Goal: Task Accomplishment & Management: Complete application form

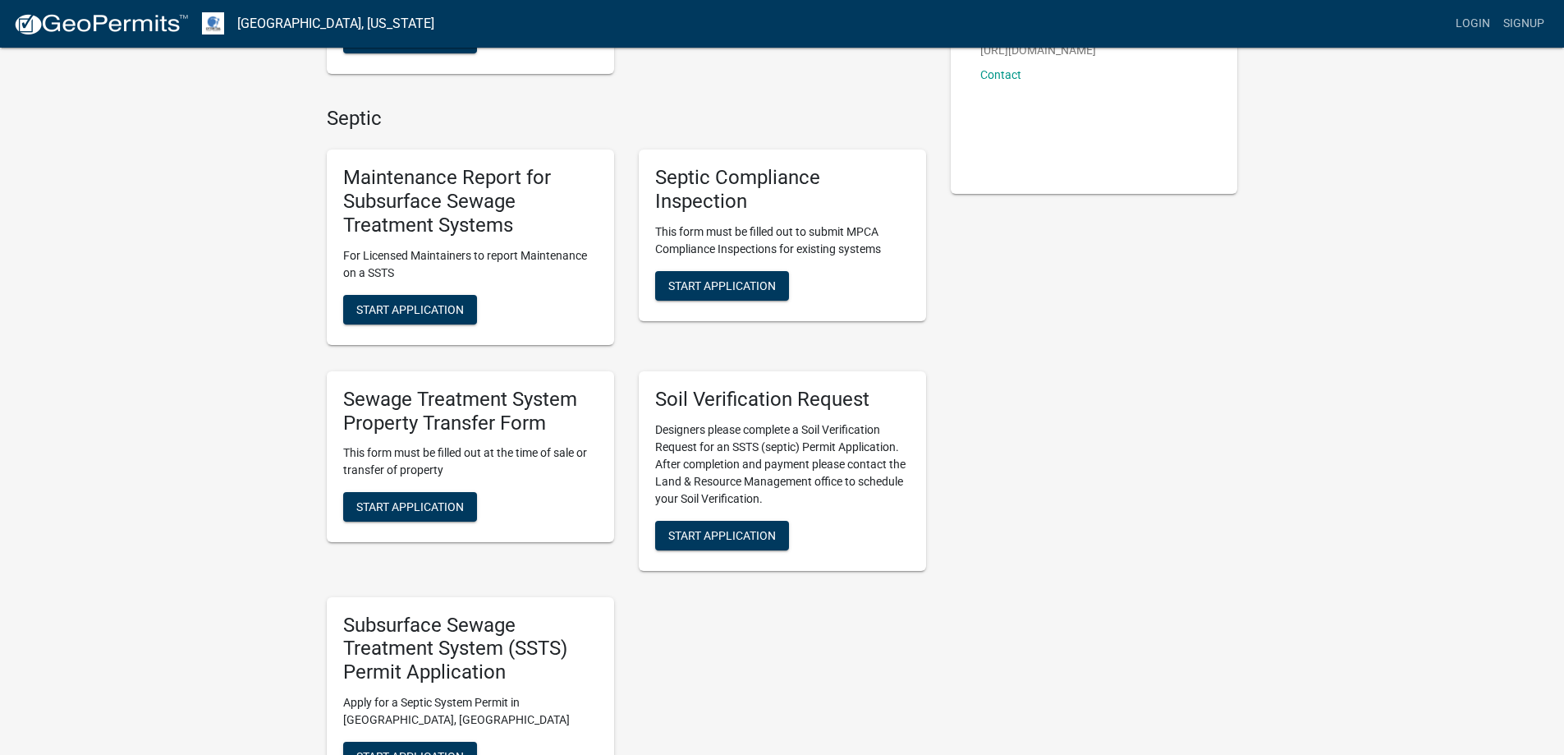
scroll to position [465, 0]
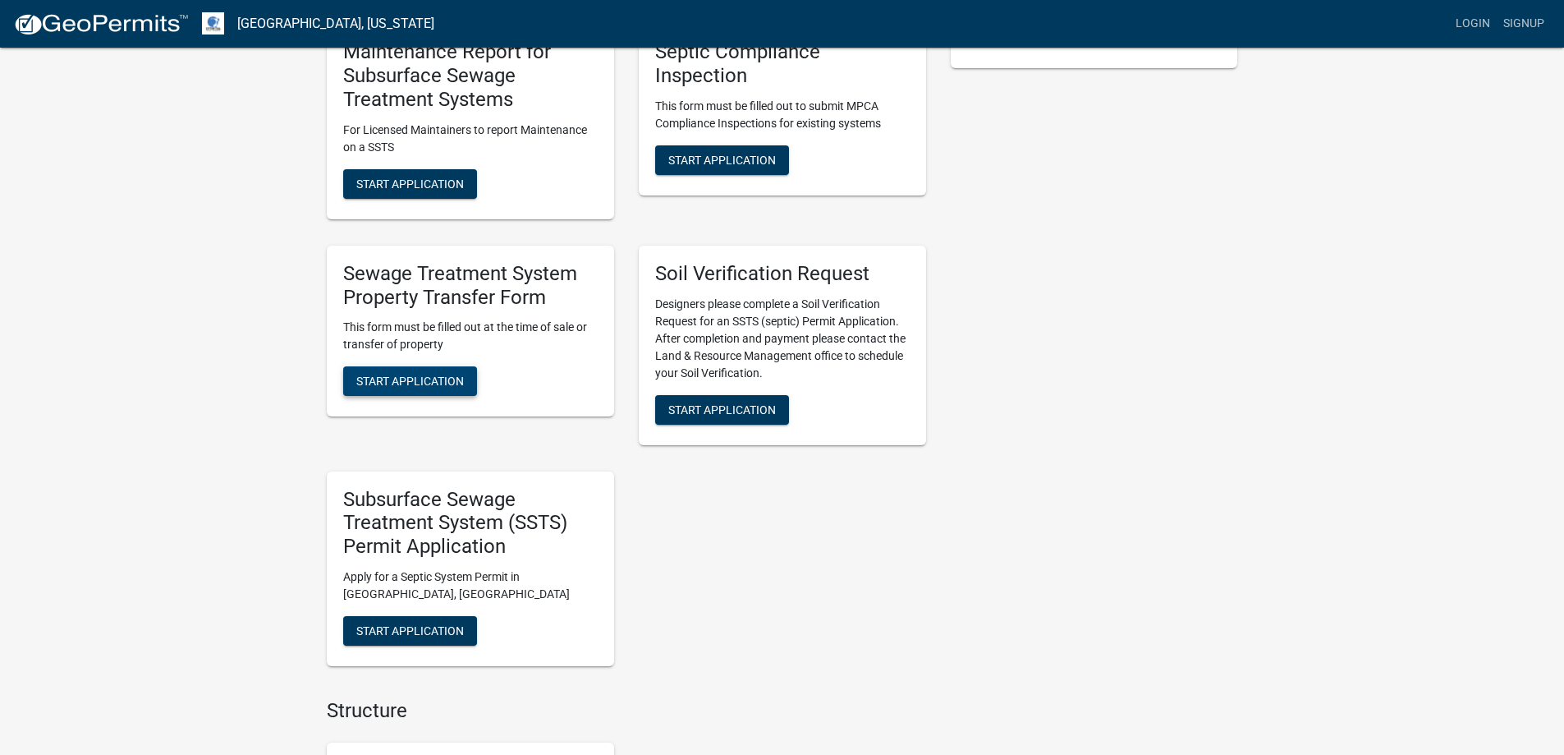
click at [406, 383] on span "Start Application" at bounding box center [410, 380] width 108 height 13
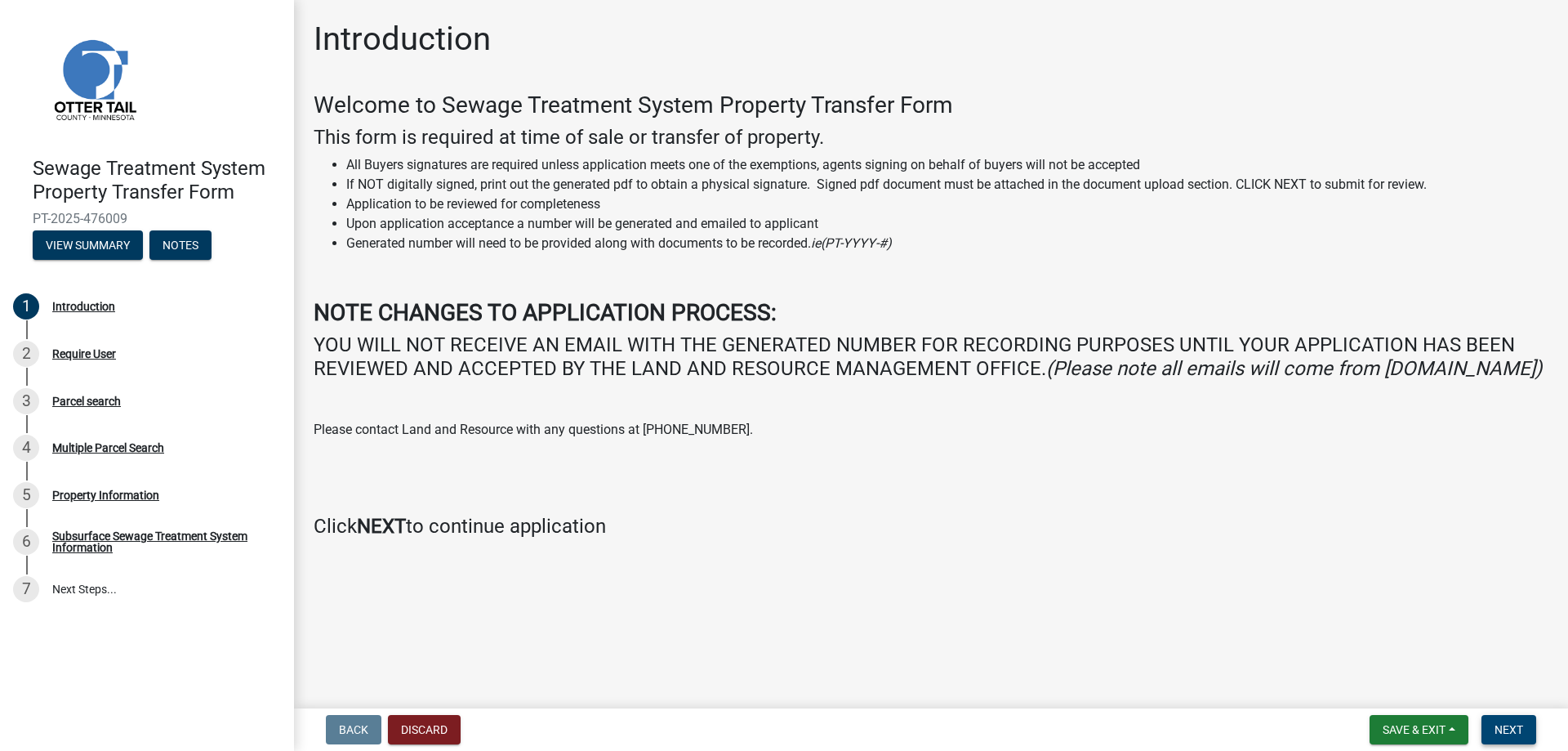
click at [1500, 727] on span "Next" at bounding box center [1509, 729] width 29 height 13
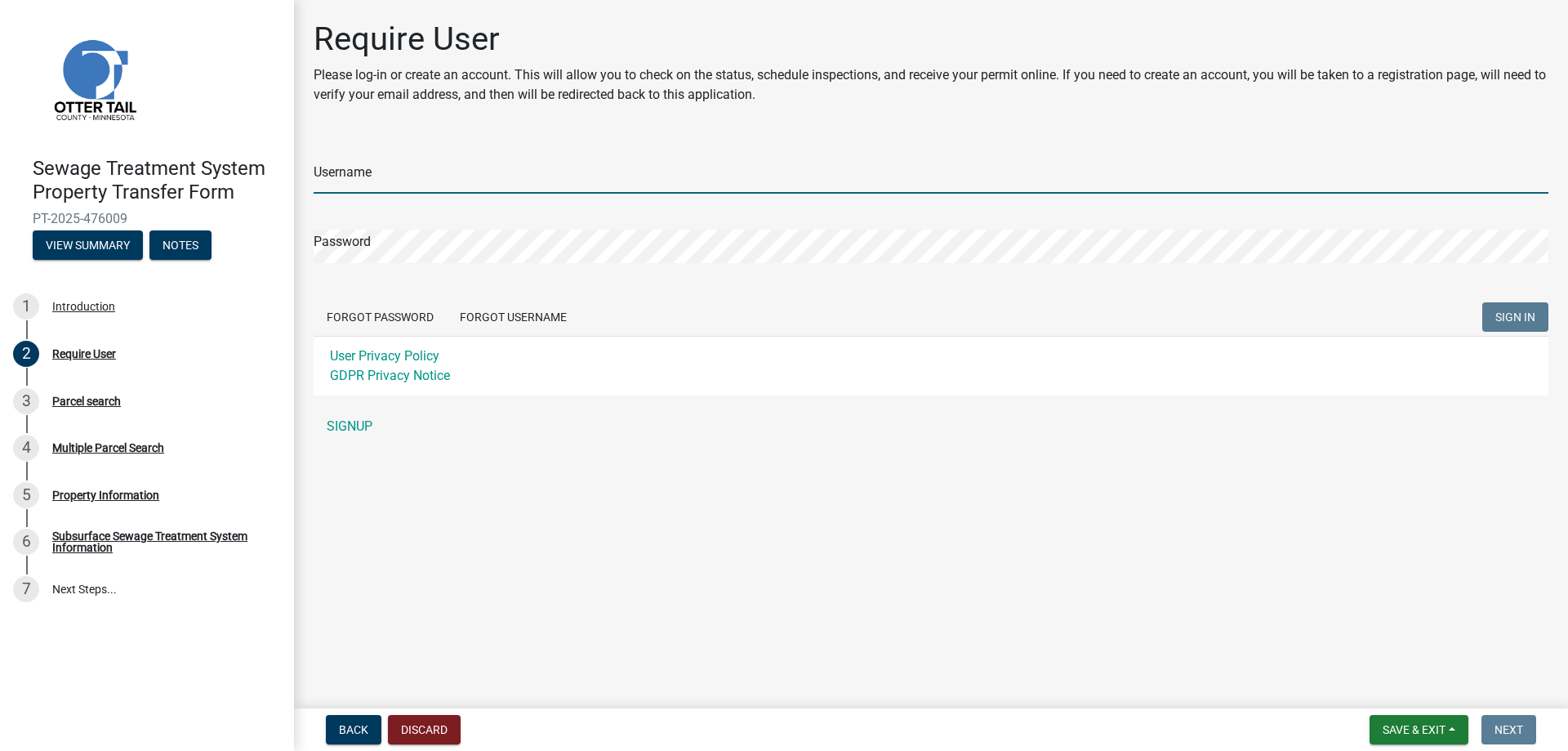
click at [400, 167] on input "Username" at bounding box center [930, 177] width 1235 height 34
type input "mhallman"
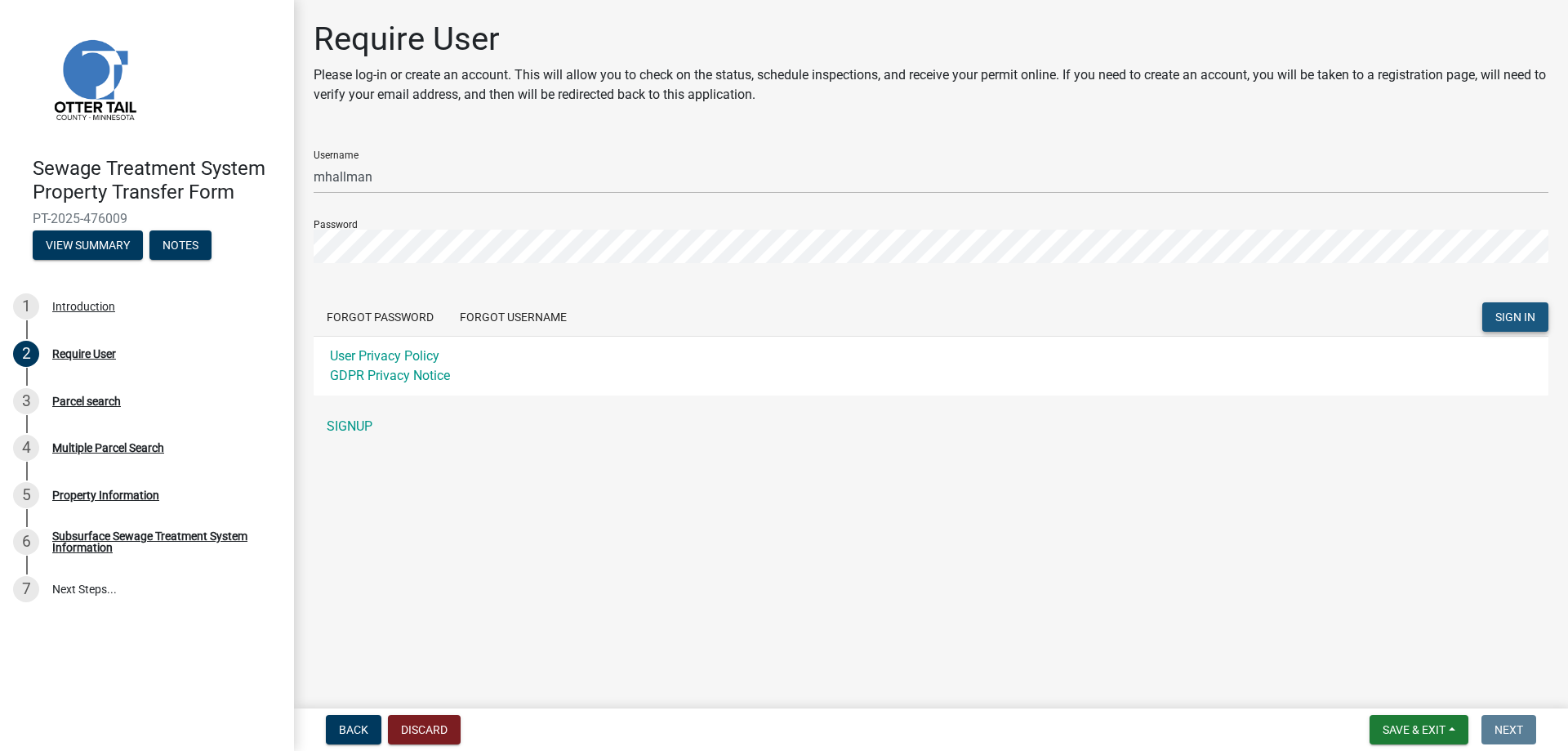
click at [1517, 316] on span "SIGN IN" at bounding box center [1515, 316] width 40 height 13
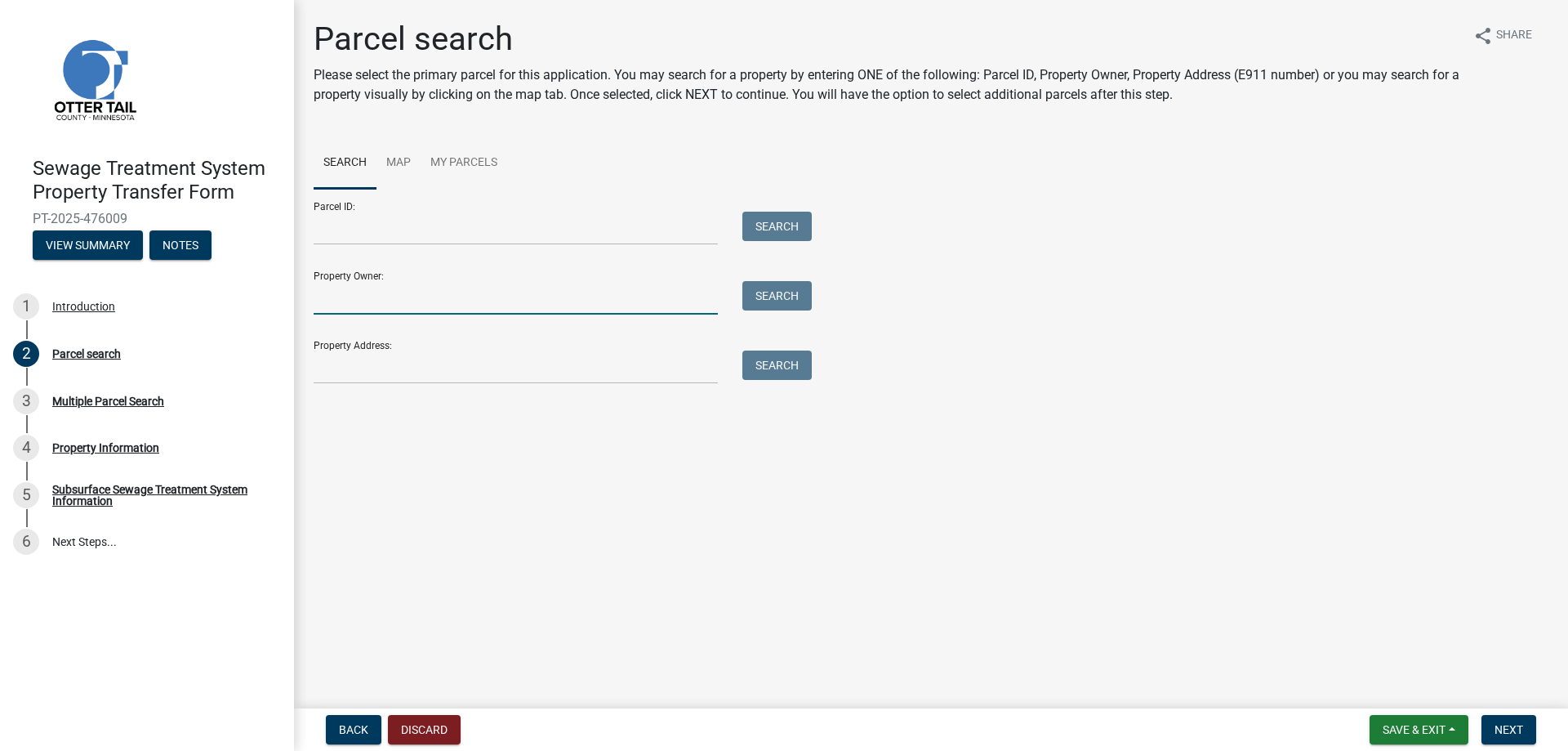
click at [323, 293] on input "Property Owner:" at bounding box center [515, 297] width 404 height 34
type input "[PERSON_NAME]"
click at [792, 291] on button "Search" at bounding box center [777, 295] width 70 height 30
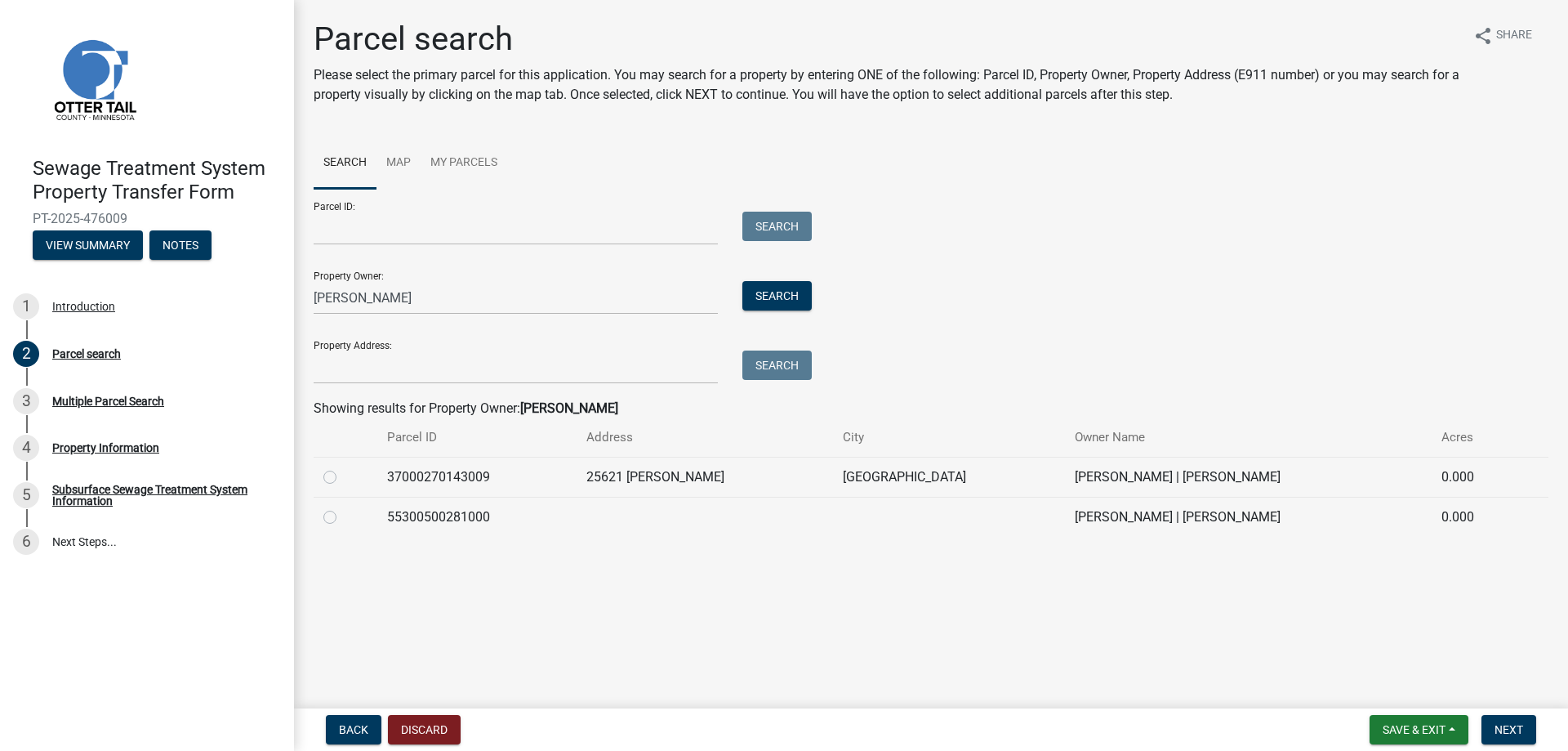
click at [343, 468] on label at bounding box center [343, 468] width 0 height 0
click at [343, 476] on input "radio" at bounding box center [348, 472] width 11 height 11
radio input "true"
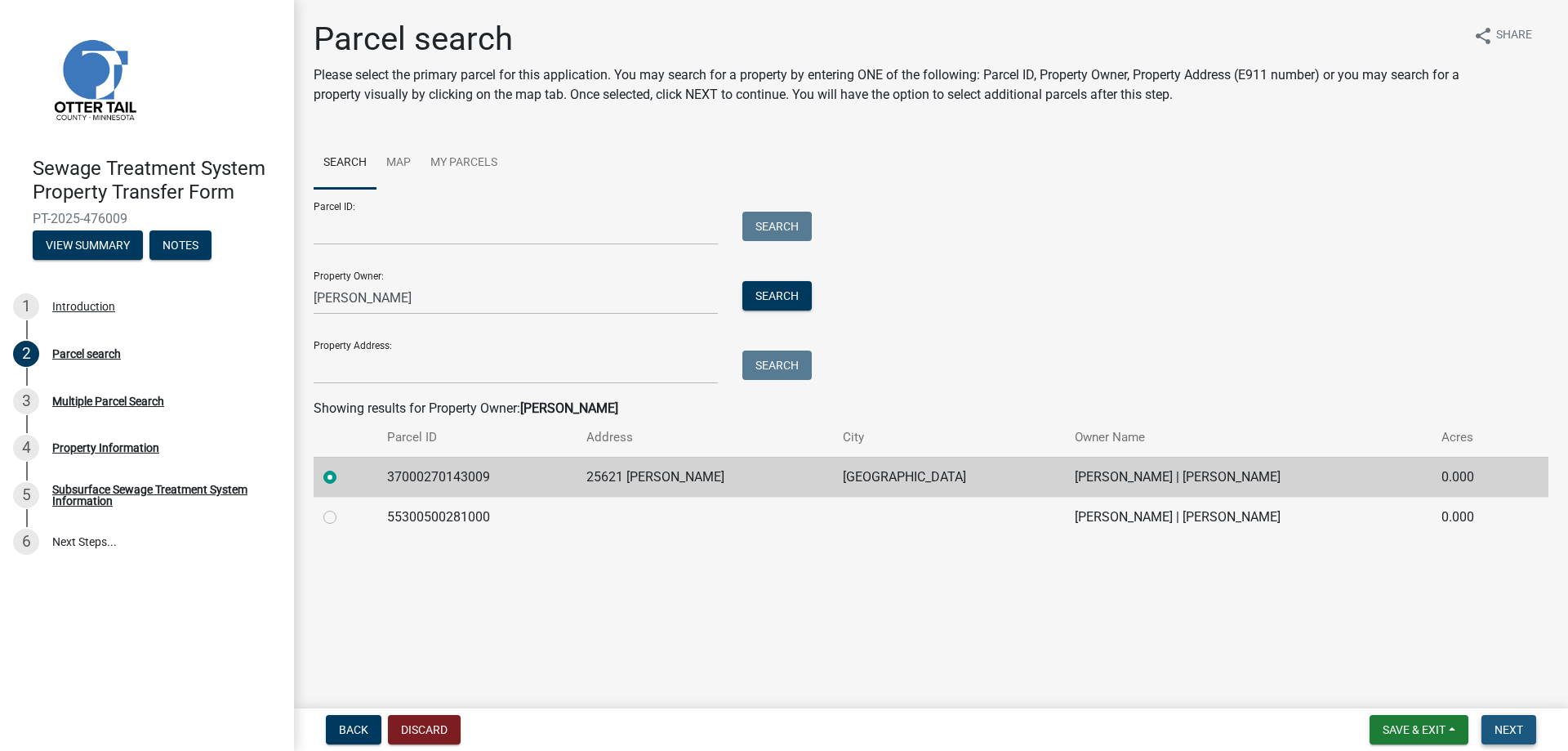
click at [1505, 728] on span "Next" at bounding box center [1509, 729] width 29 height 13
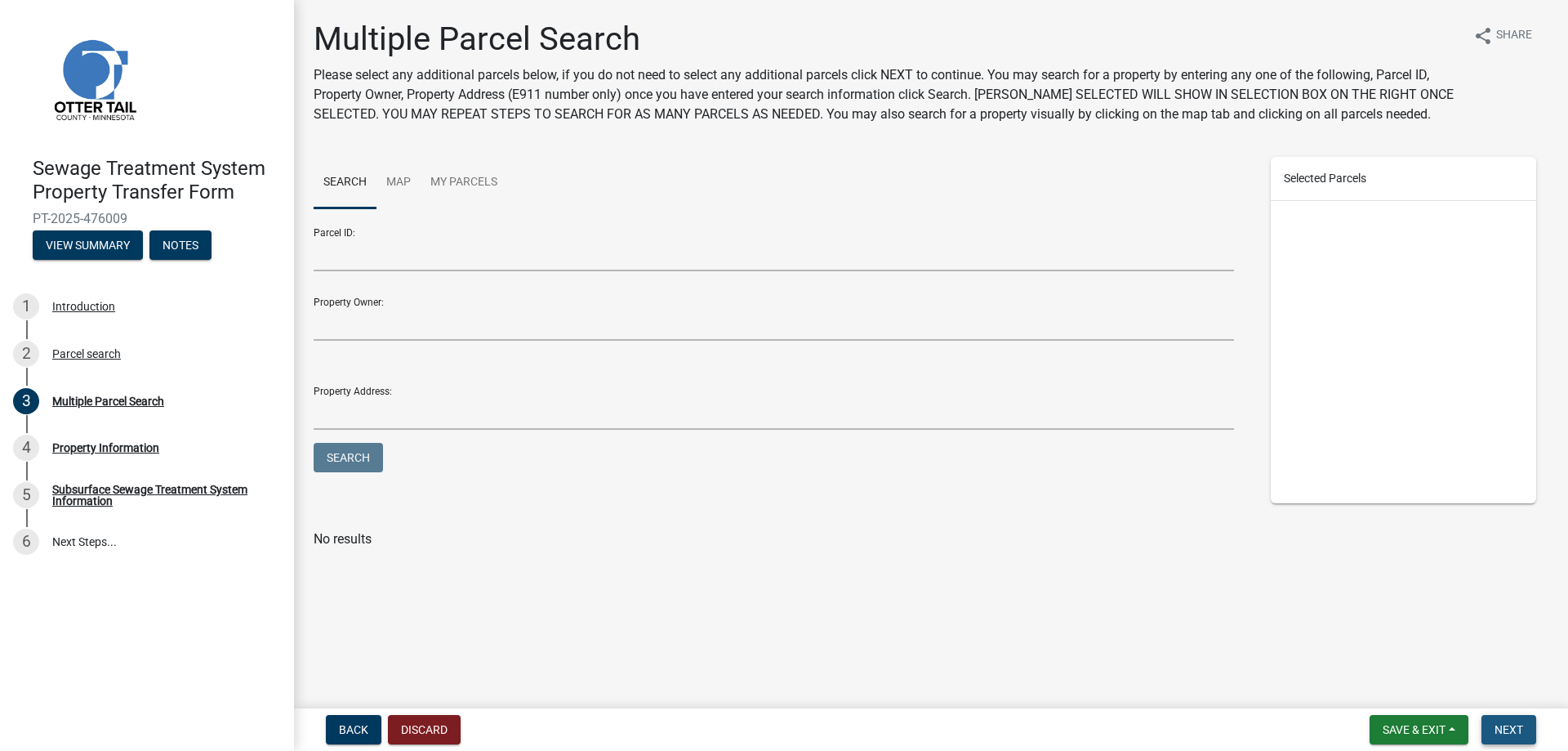
click at [1513, 723] on span "Next" at bounding box center [1509, 729] width 29 height 13
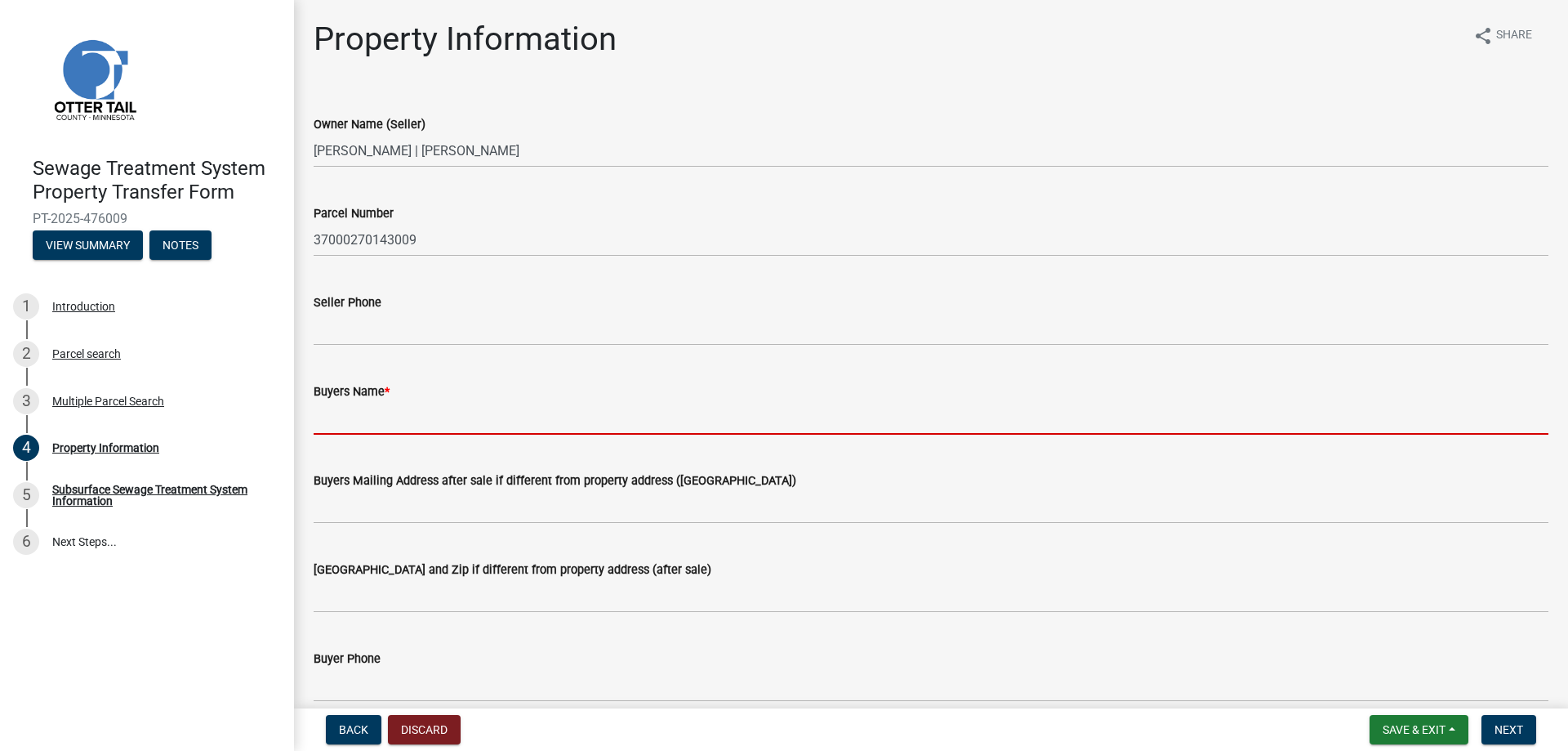
click at [333, 420] on input "Buyers Name *" at bounding box center [930, 418] width 1235 height 34
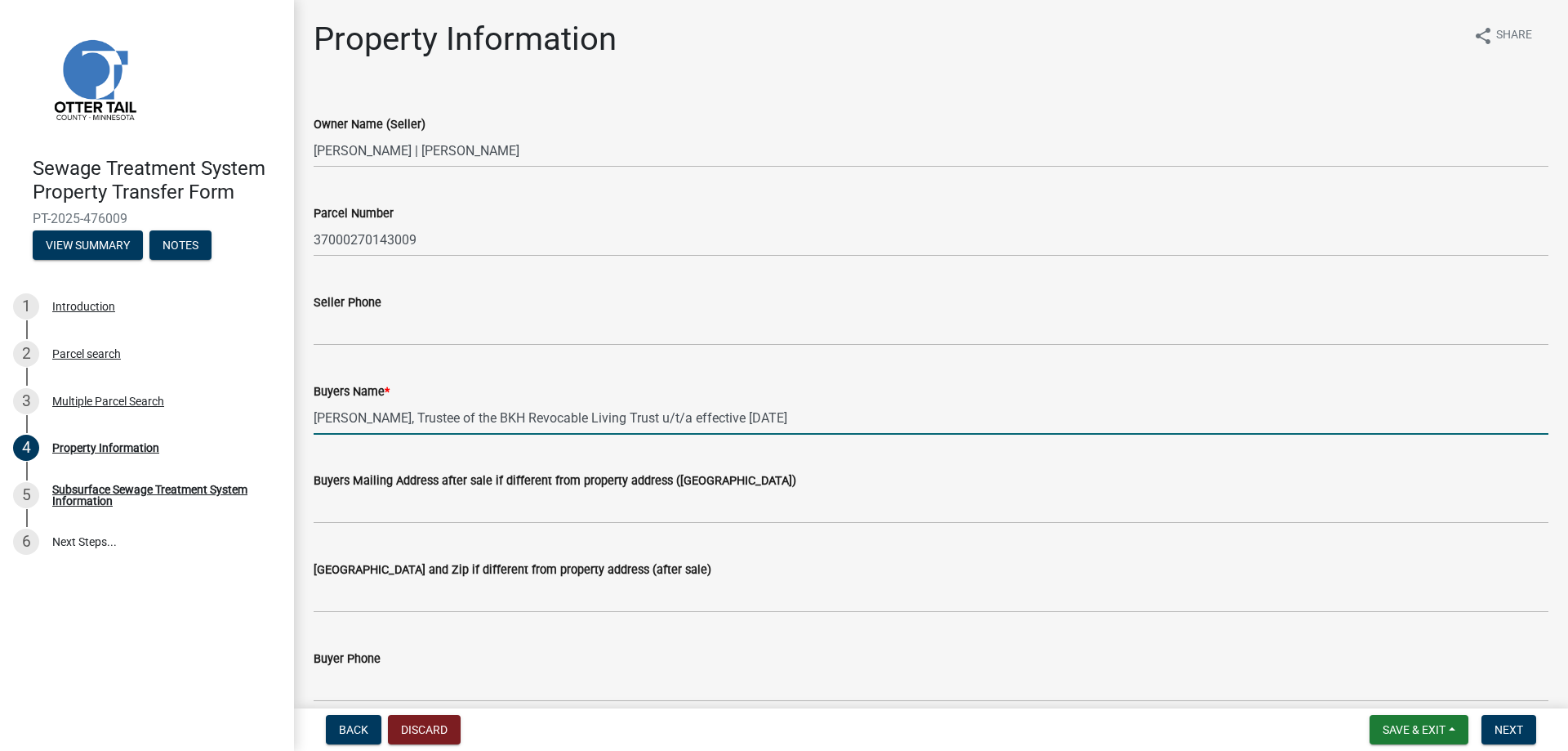
type input "[PERSON_NAME], Trustee of the BKH Revocable Living Trust u/t/a effective [DATE]"
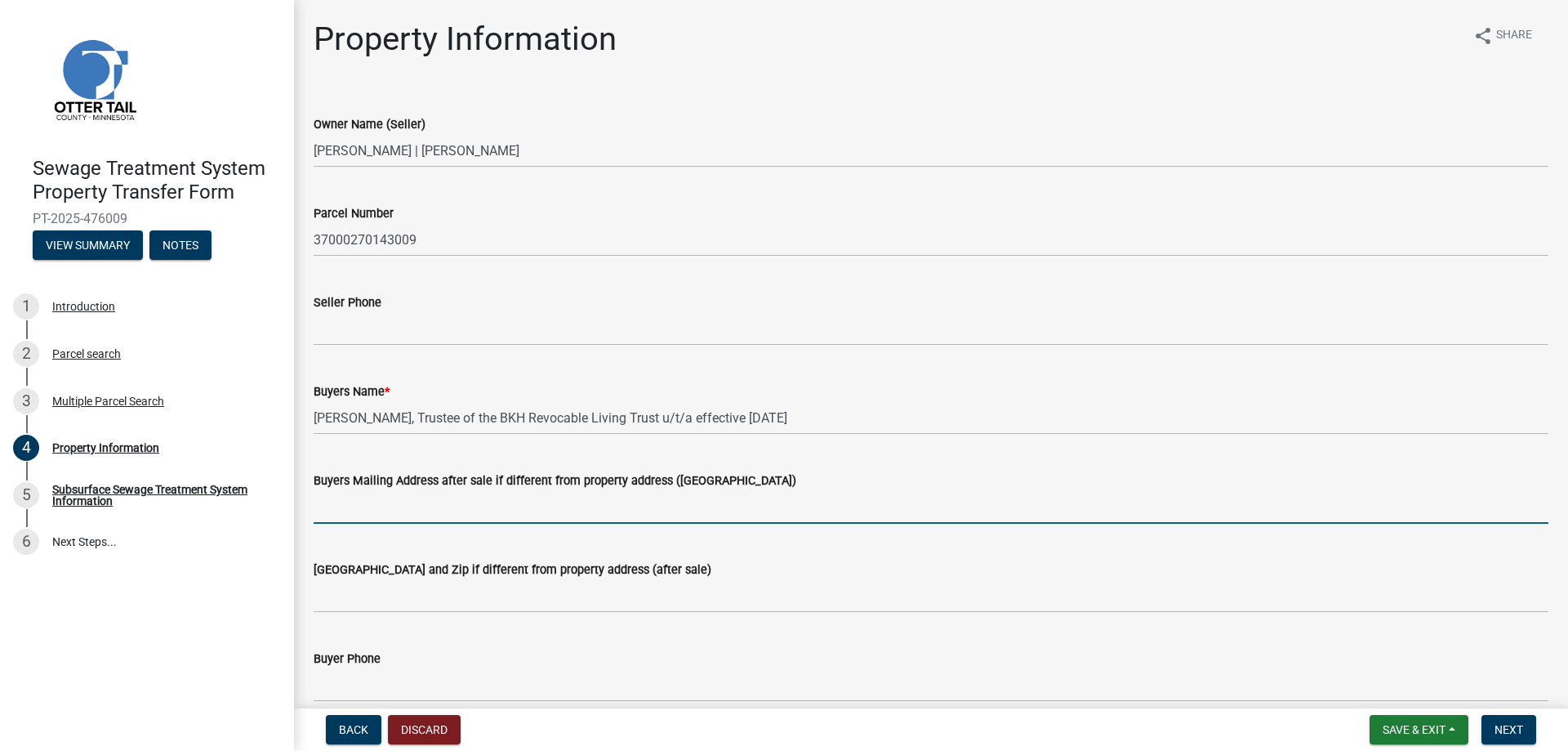
click at [327, 513] on input "Buyers Mailing Address after sale if different from property address ([GEOGRAPH…" at bounding box center [930, 507] width 1235 height 34
type input "[STREET_ADDRESS]"
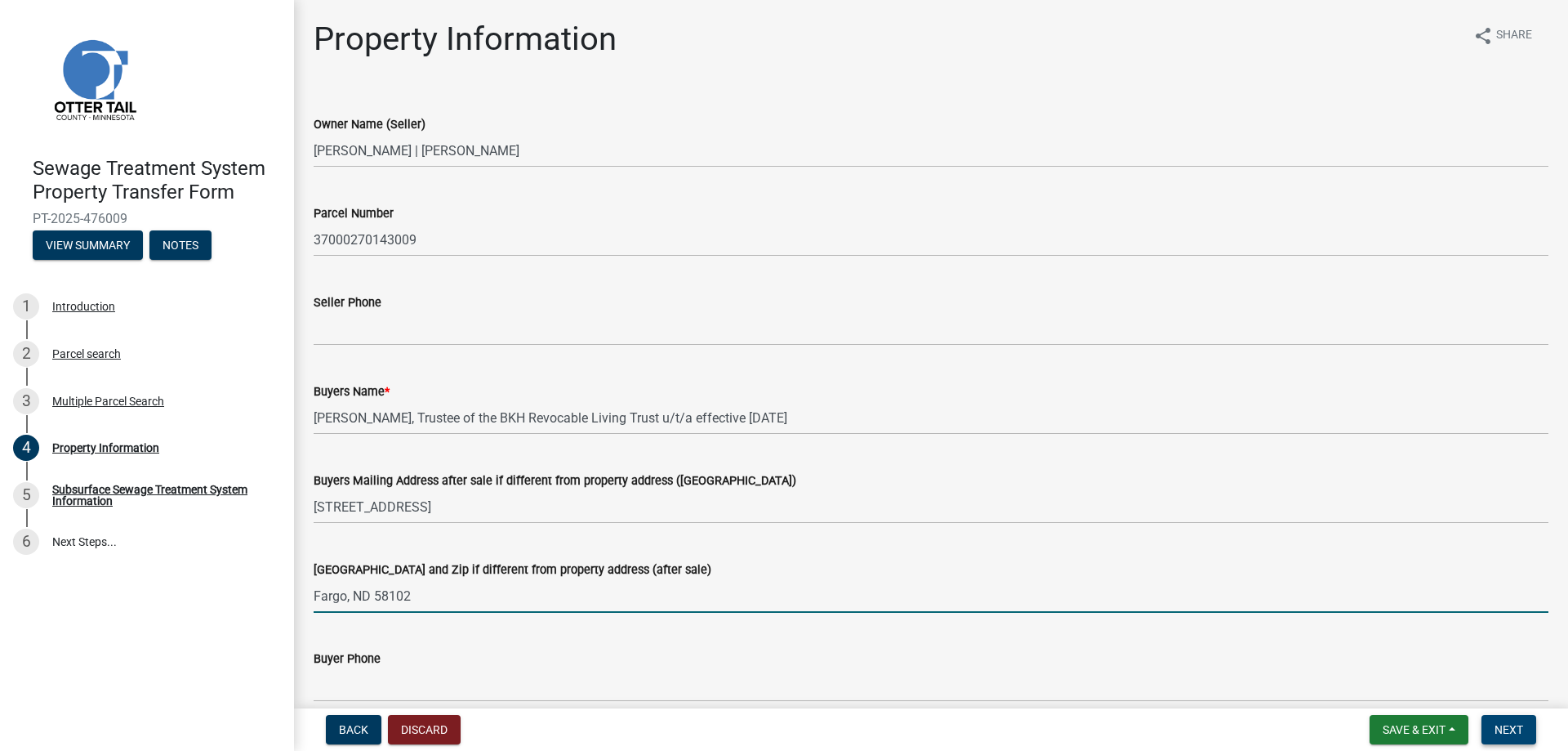
type input "Fargo, ND 58102"
click at [1513, 731] on span "Next" at bounding box center [1509, 729] width 29 height 13
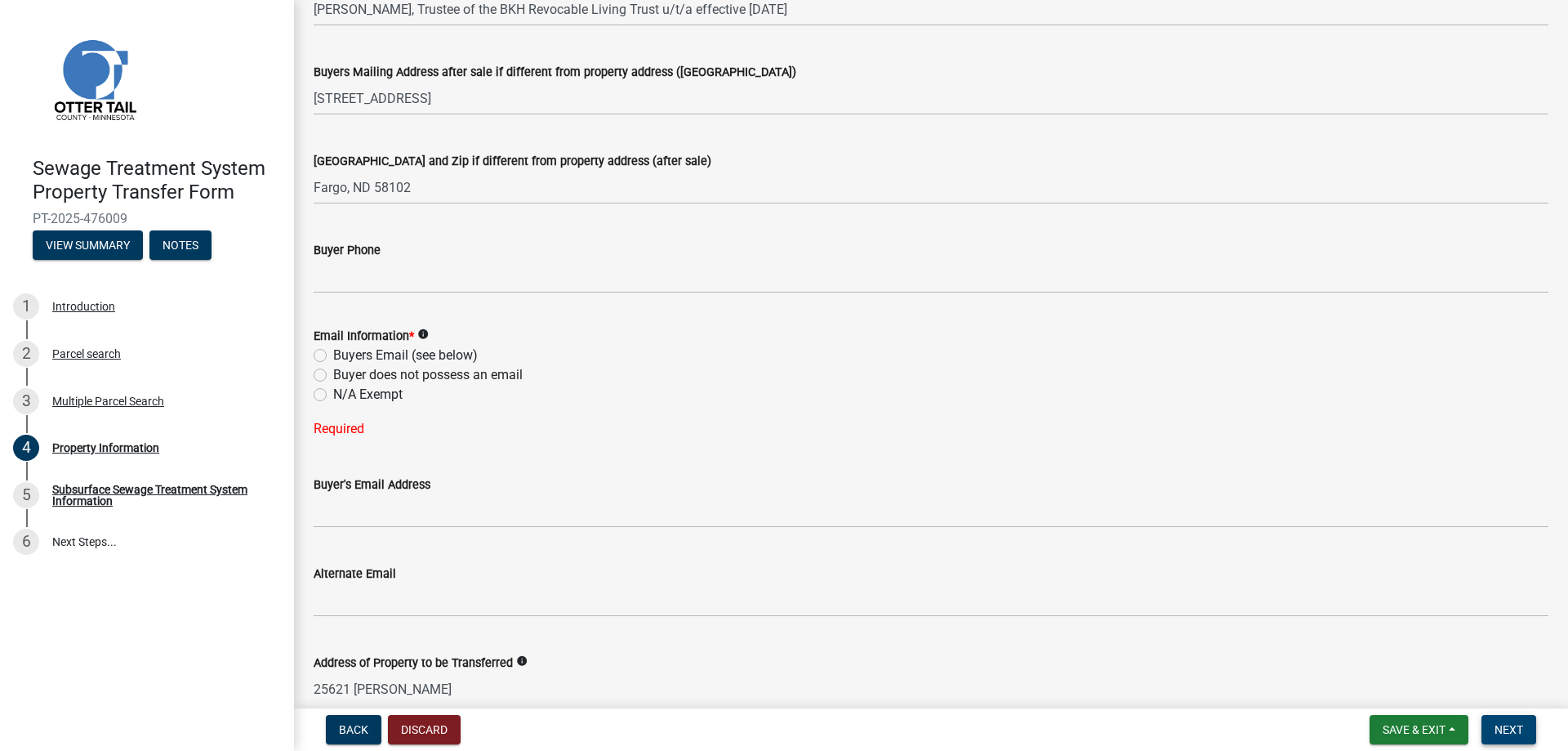
scroll to position [412, 0]
click at [333, 352] on label "Buyers Email (see below)" at bounding box center [405, 352] width 144 height 20
click at [333, 352] on input "Buyers Email (see below)" at bounding box center [338, 347] width 11 height 11
radio input "true"
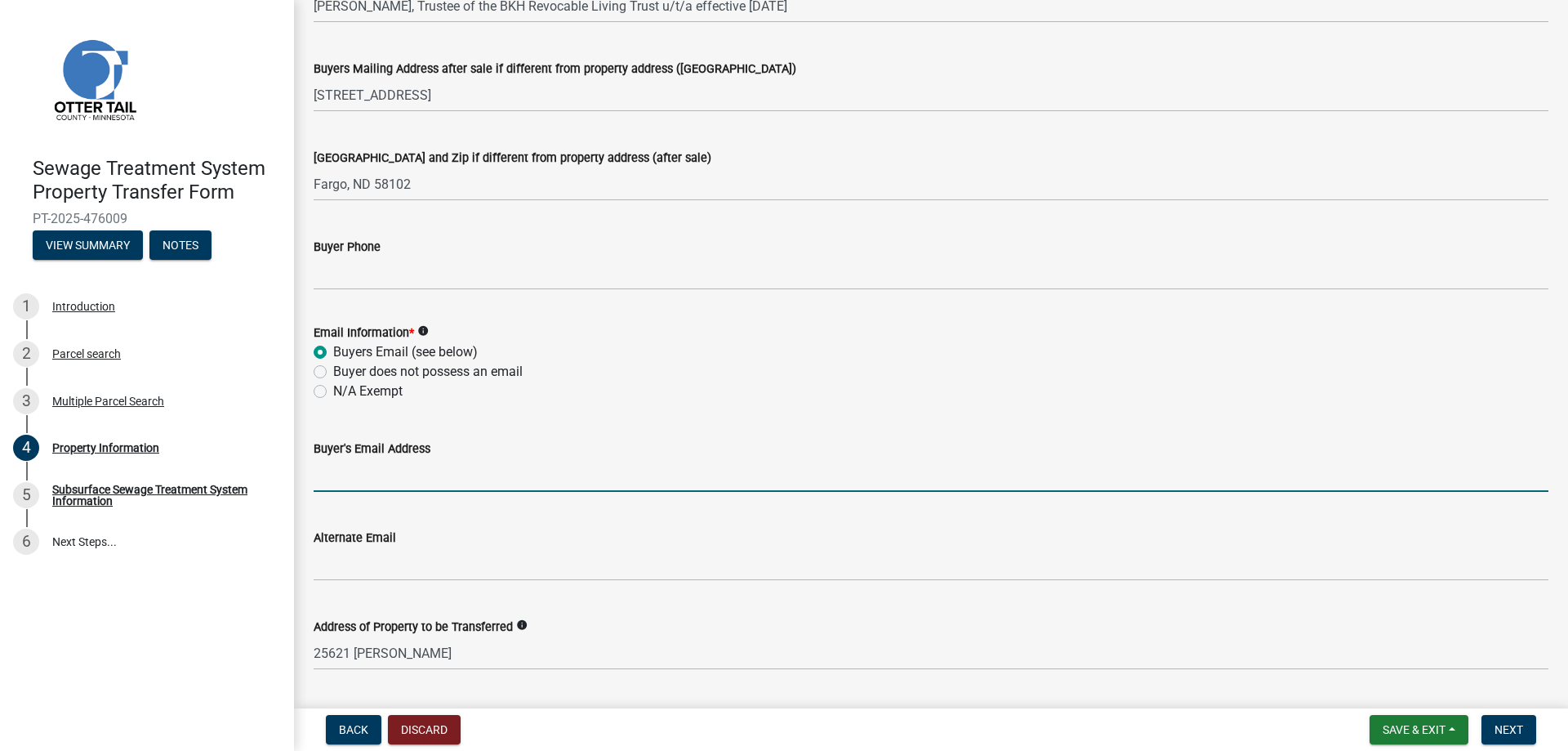
drag, startPoint x: 328, startPoint y: 469, endPoint x: 358, endPoint y: 468, distance: 30.0
click at [328, 469] on input "Buyer's Email Address" at bounding box center [930, 475] width 1235 height 34
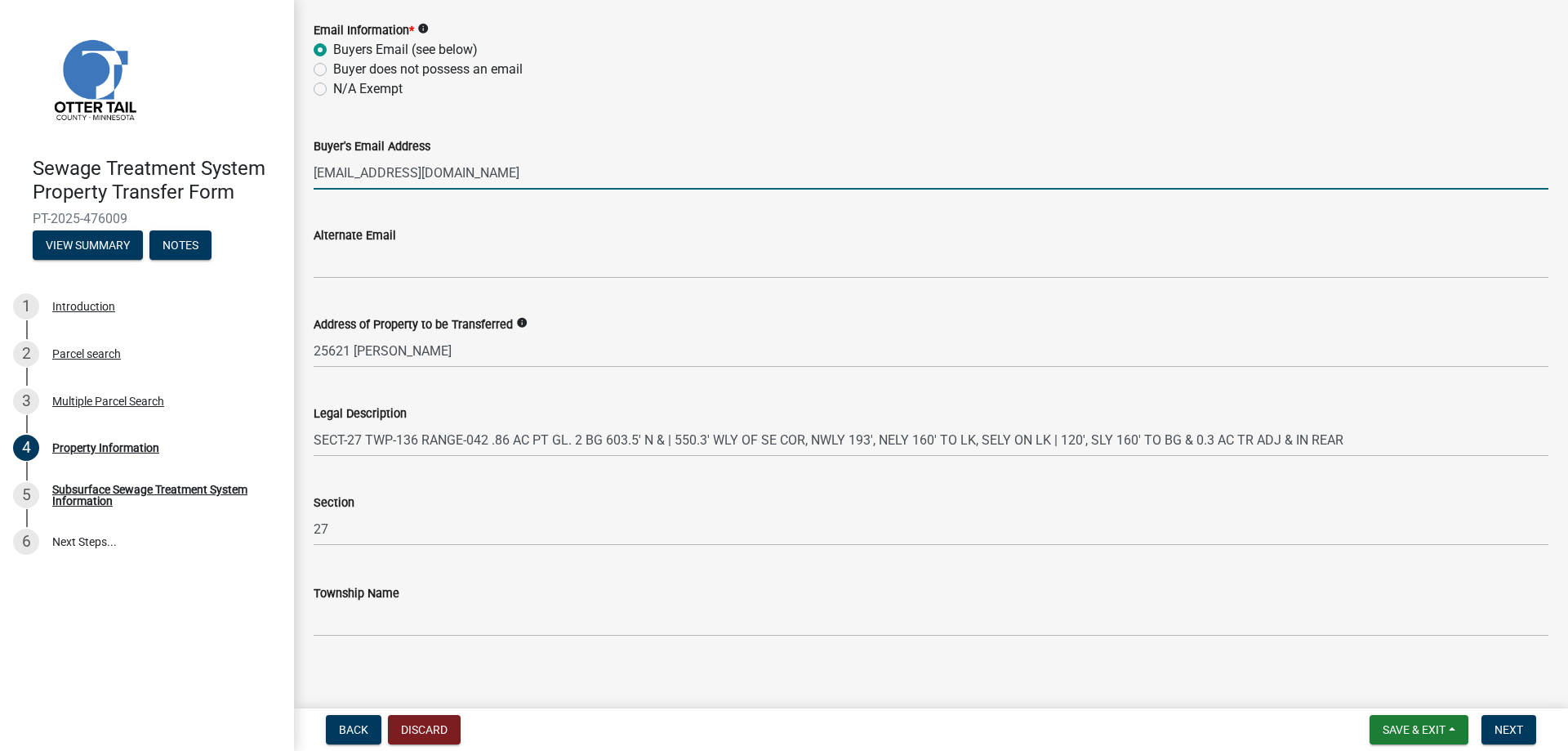
scroll to position [725, 0]
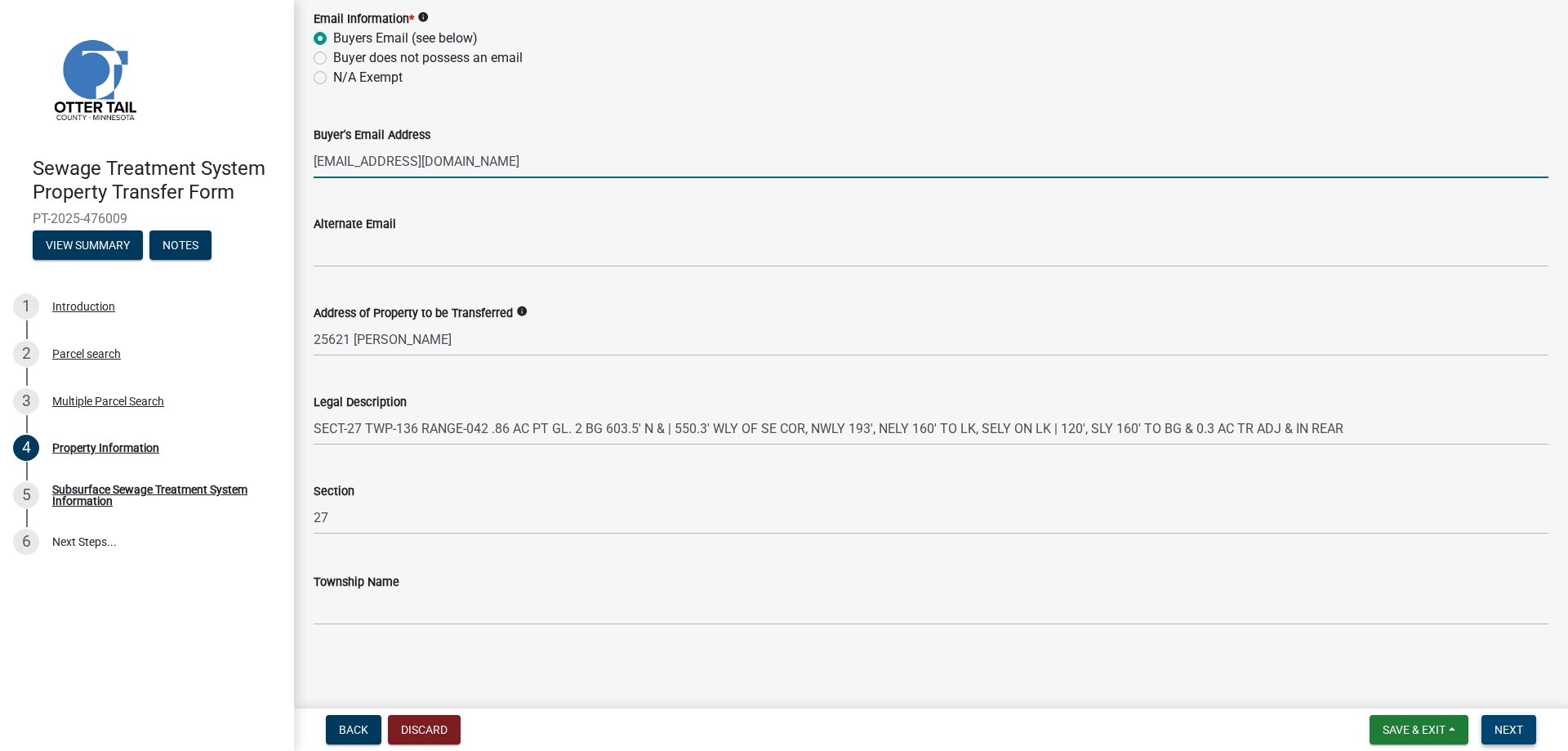
type input "[EMAIL_ADDRESS][DOMAIN_NAME]"
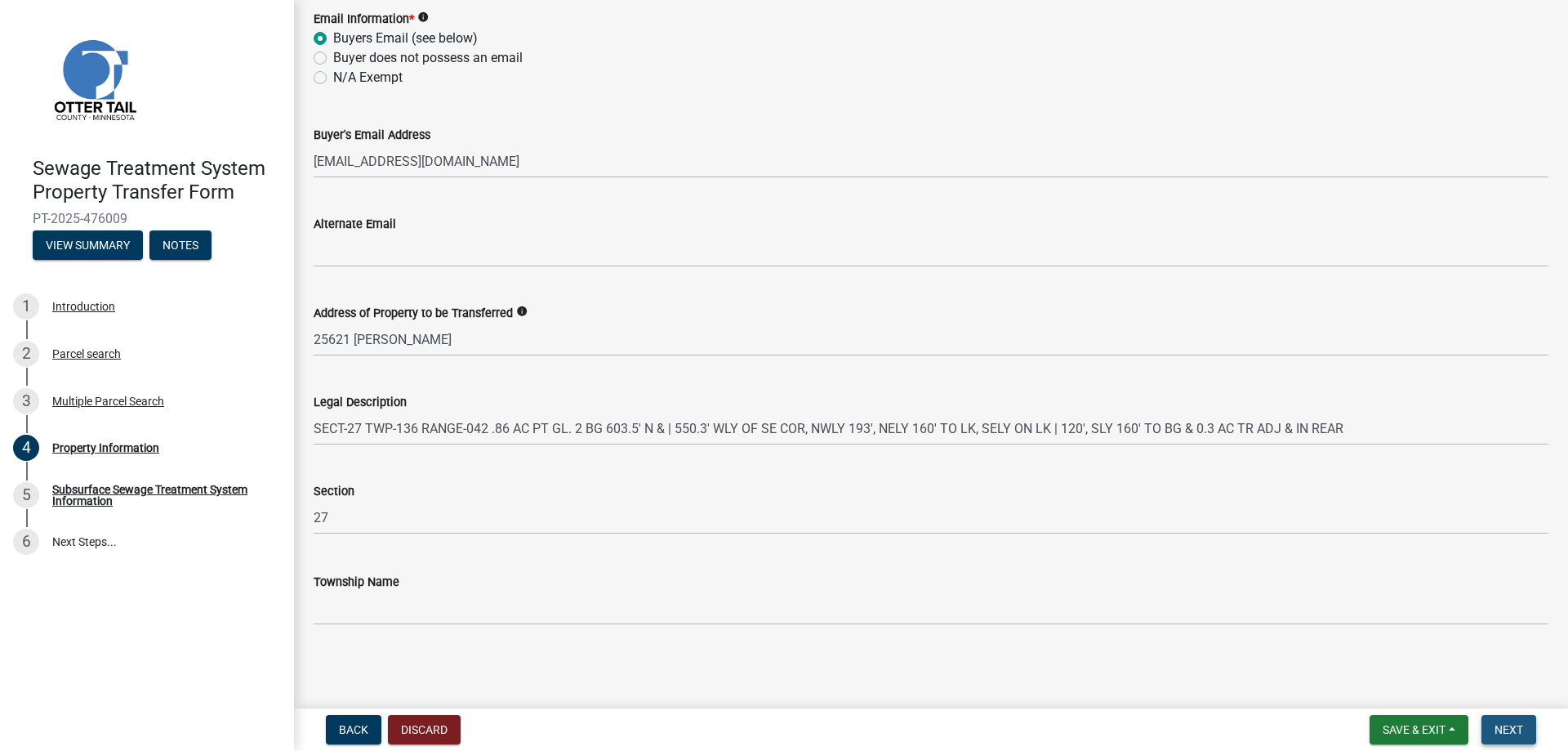
click at [1515, 728] on span "Next" at bounding box center [1509, 729] width 29 height 13
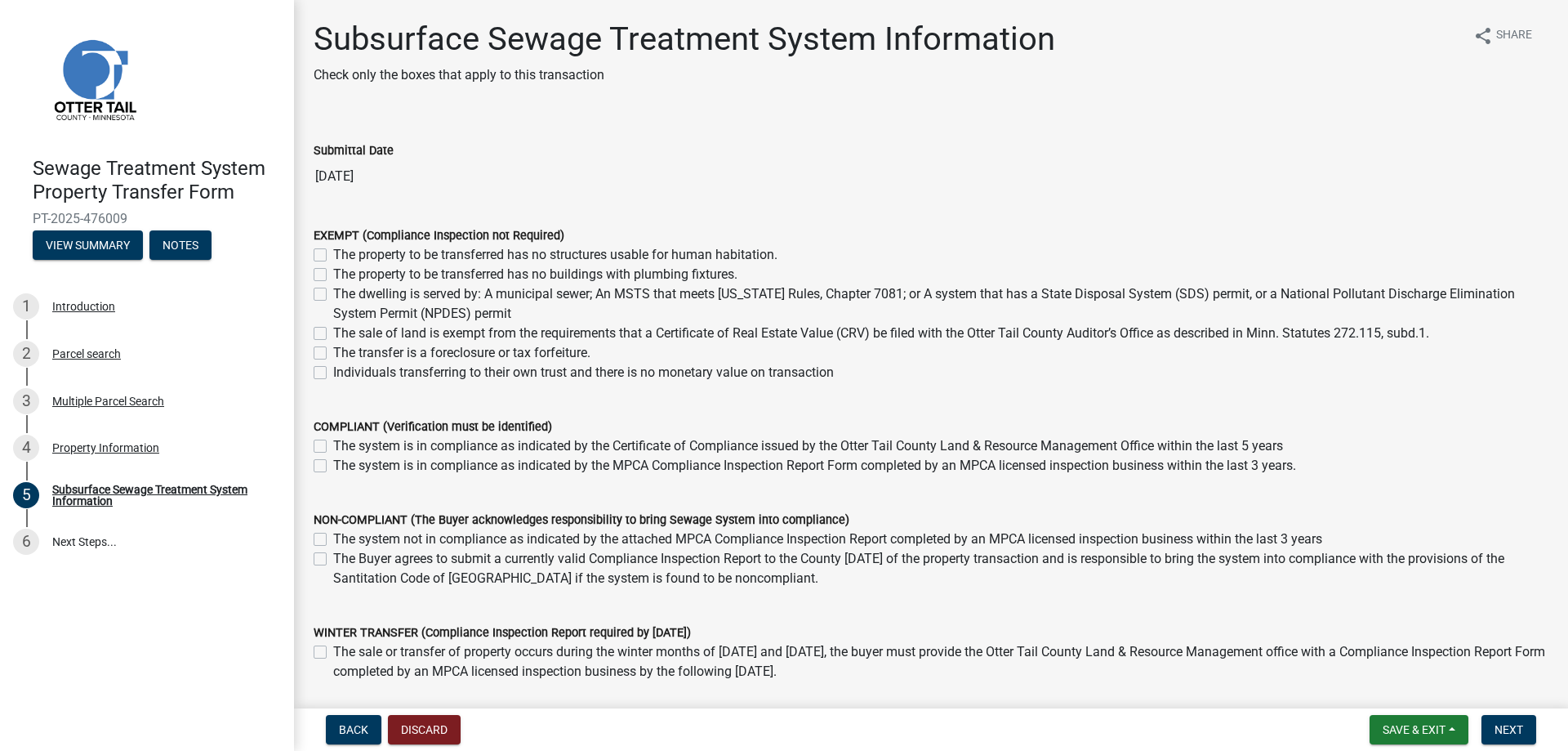
click at [333, 372] on label "Individuals transferring to their own trust and there is no monetary value on t…" at bounding box center [583, 373] width 500 height 20
click at [333, 372] on input "Individuals transferring to their own trust and there is no monetary value on t…" at bounding box center [338, 368] width 11 height 11
checkbox input "true"
checkbox input "false"
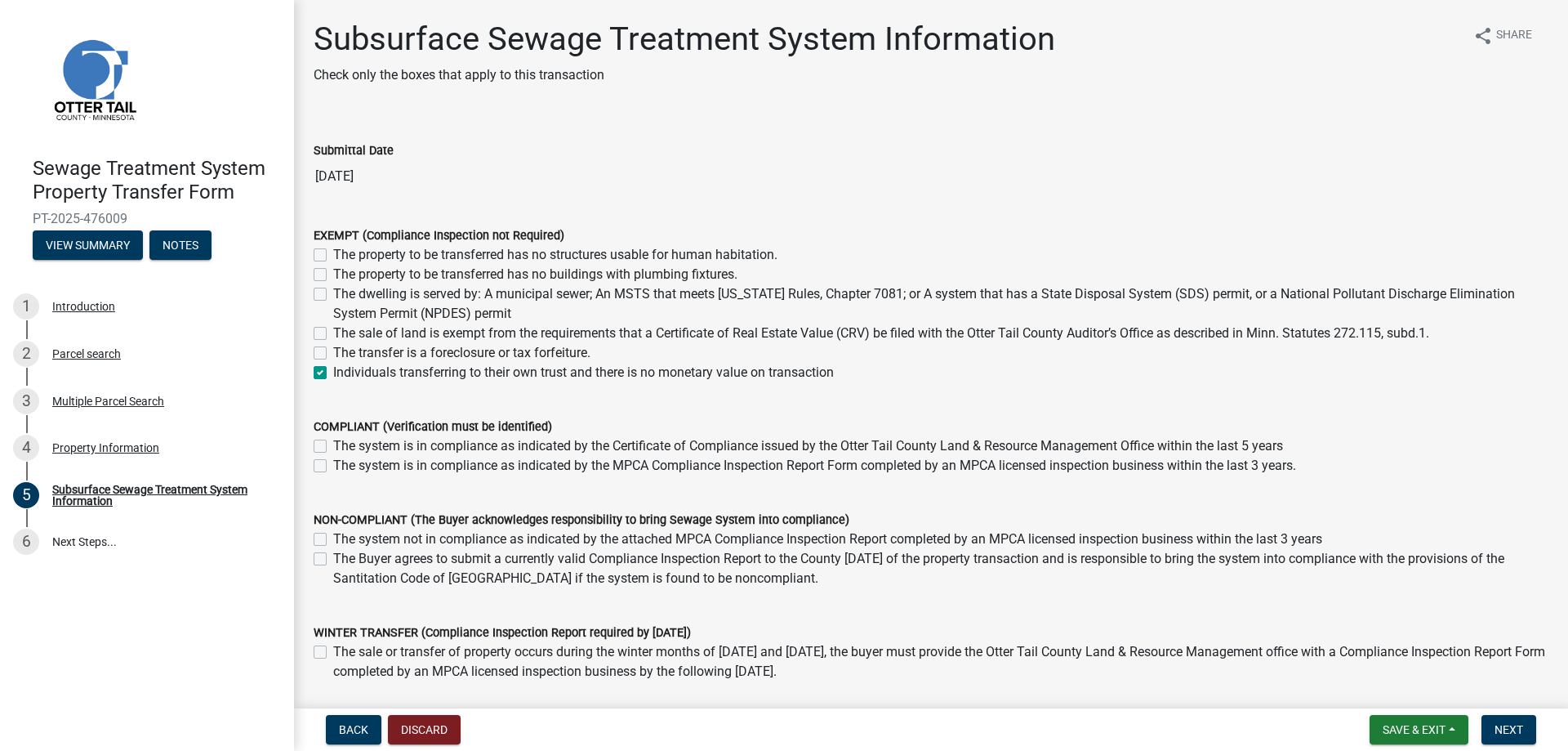
checkbox input "false"
checkbox input "true"
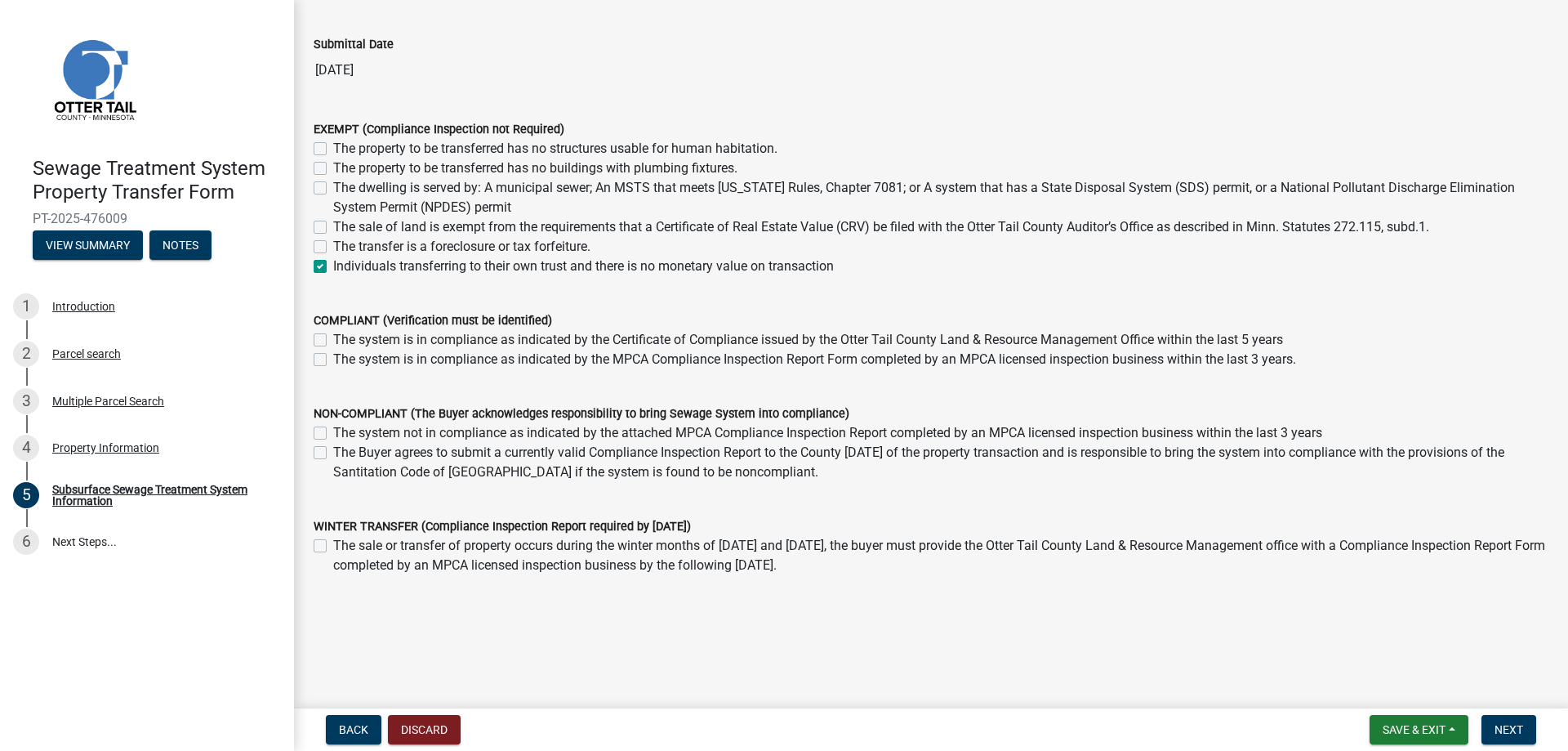
scroll to position [110, 0]
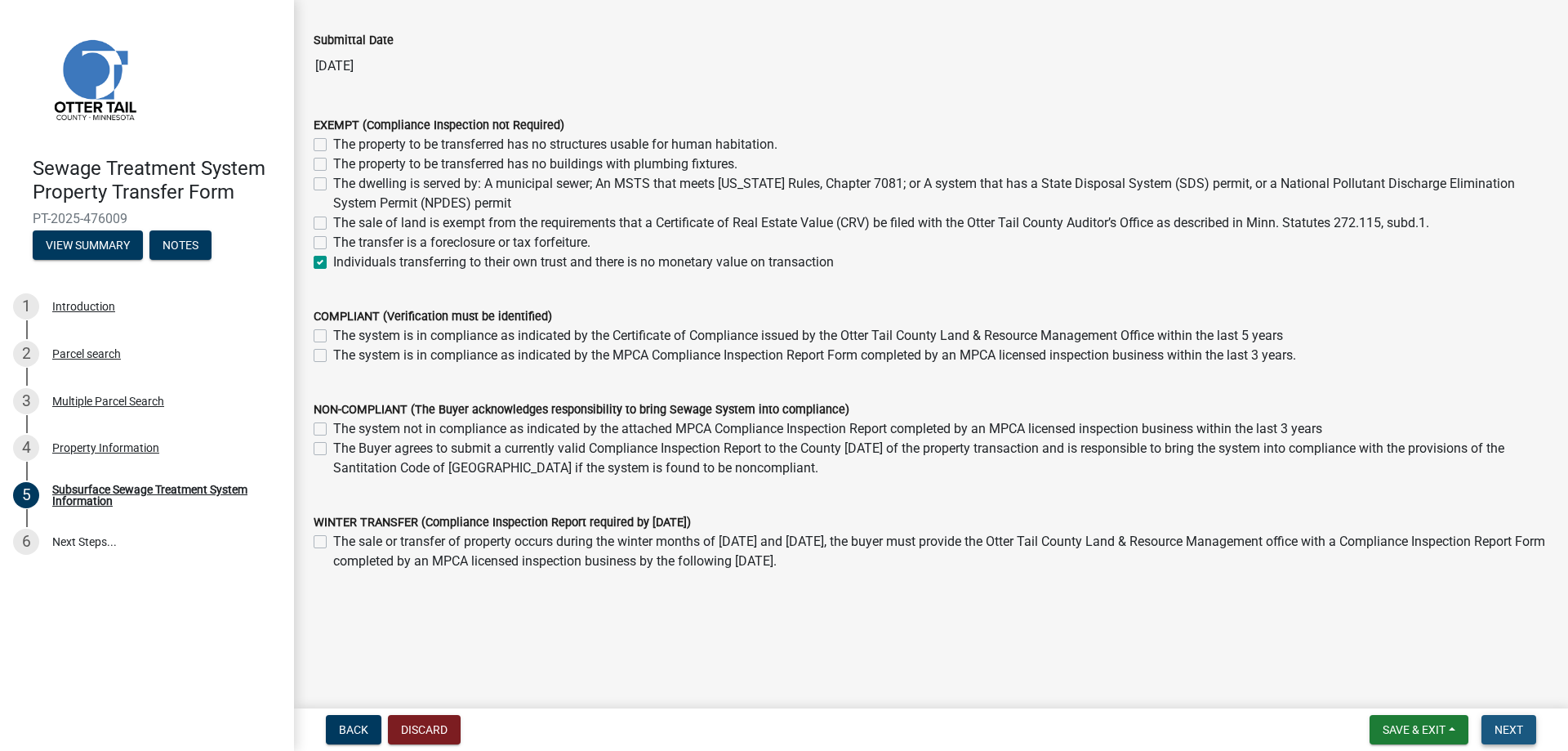
click at [1504, 727] on span "Next" at bounding box center [1509, 729] width 29 height 13
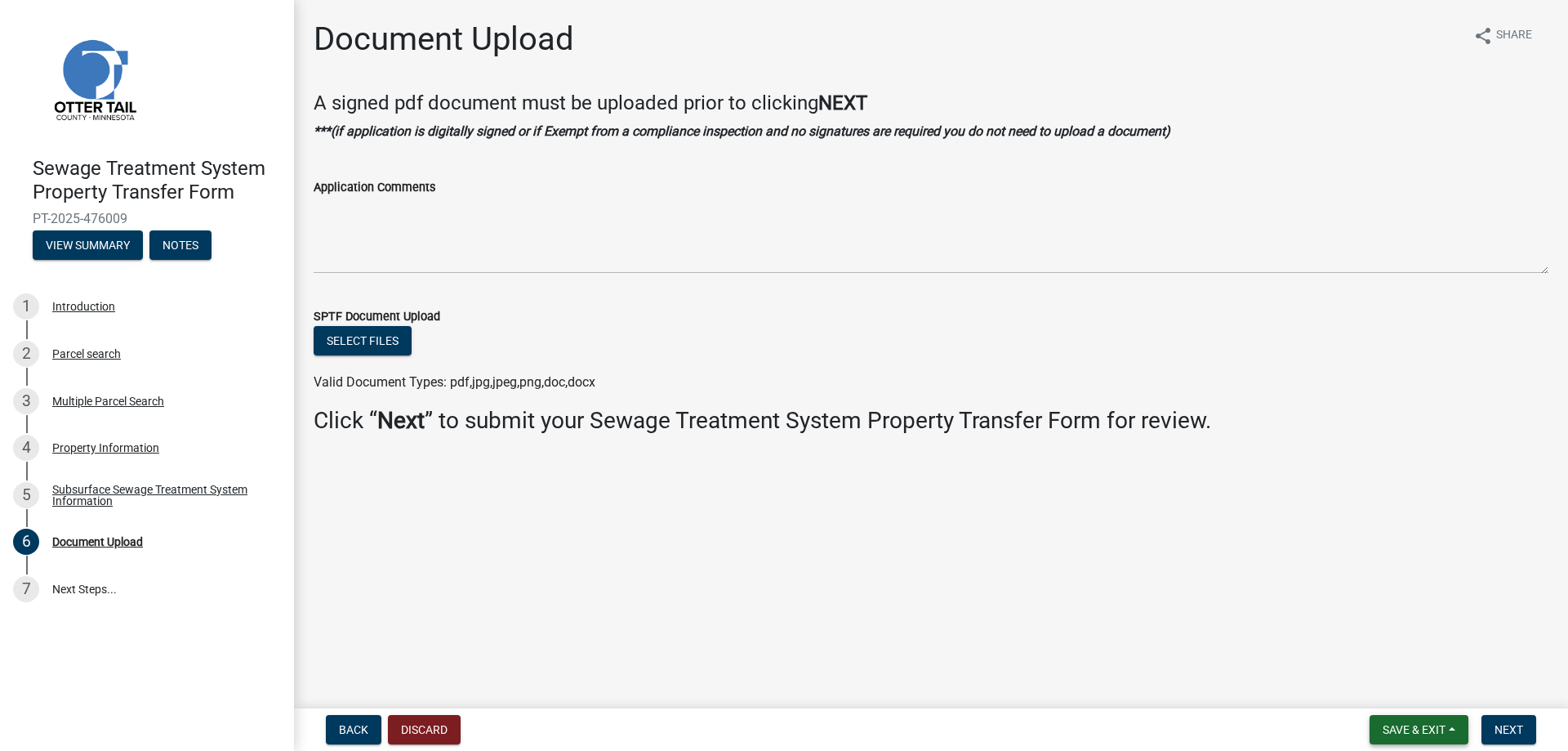
click at [1412, 727] on span "Save & Exit" at bounding box center [1414, 729] width 63 height 13
click at [1363, 688] on button "Save & Exit" at bounding box center [1403, 686] width 130 height 39
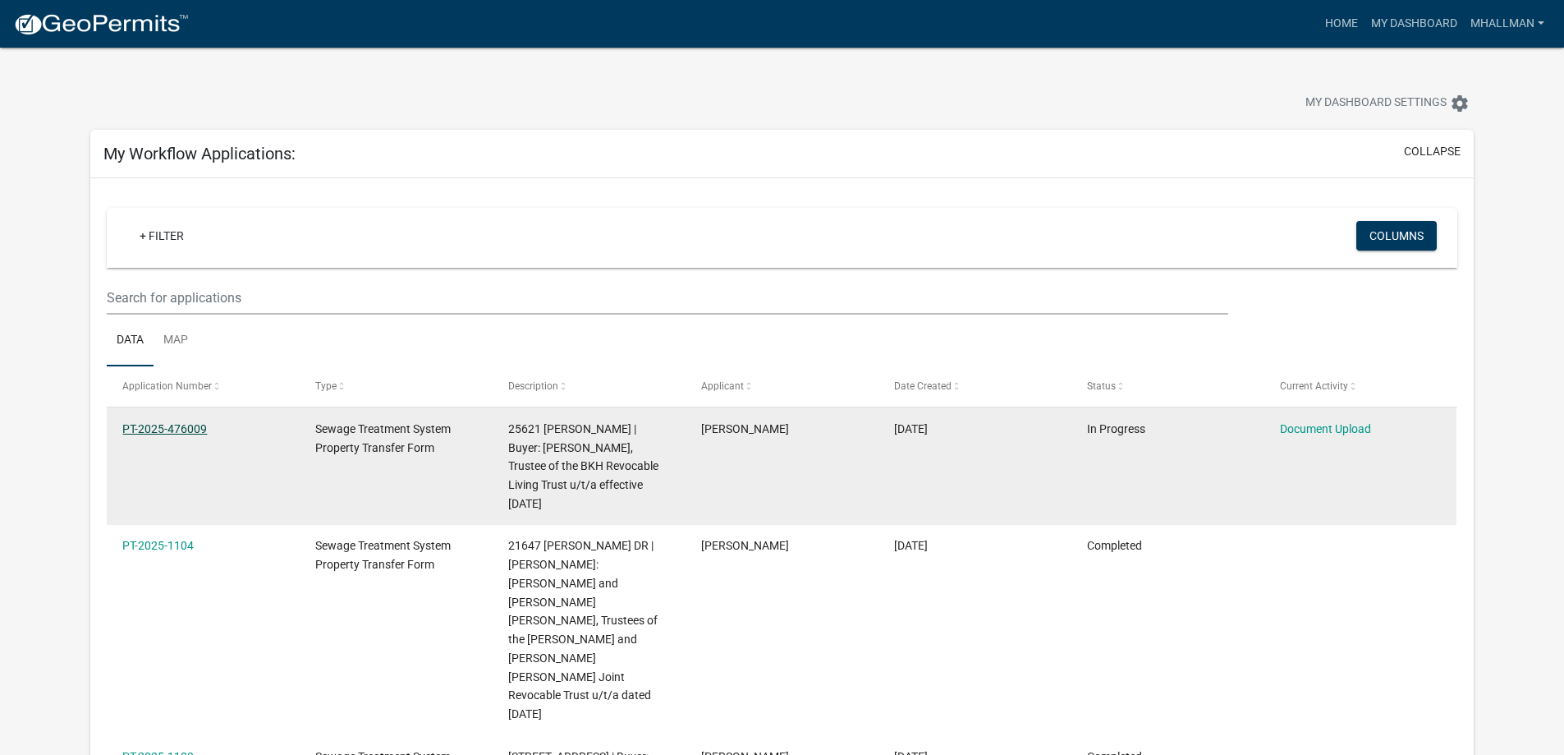
click at [176, 429] on link "PT-2025-476009" at bounding box center [164, 428] width 85 height 13
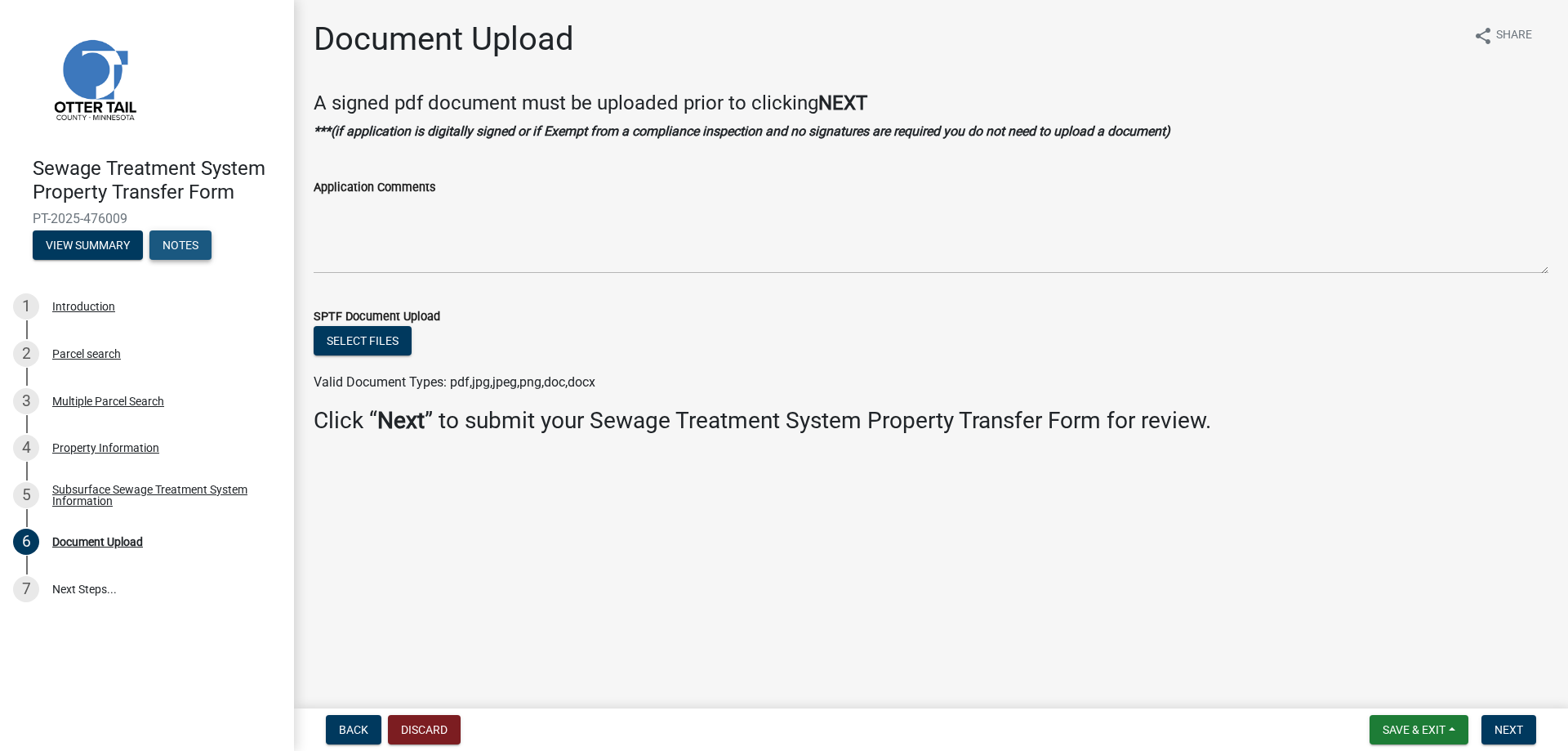
click at [189, 240] on button "Notes" at bounding box center [180, 246] width 62 height 30
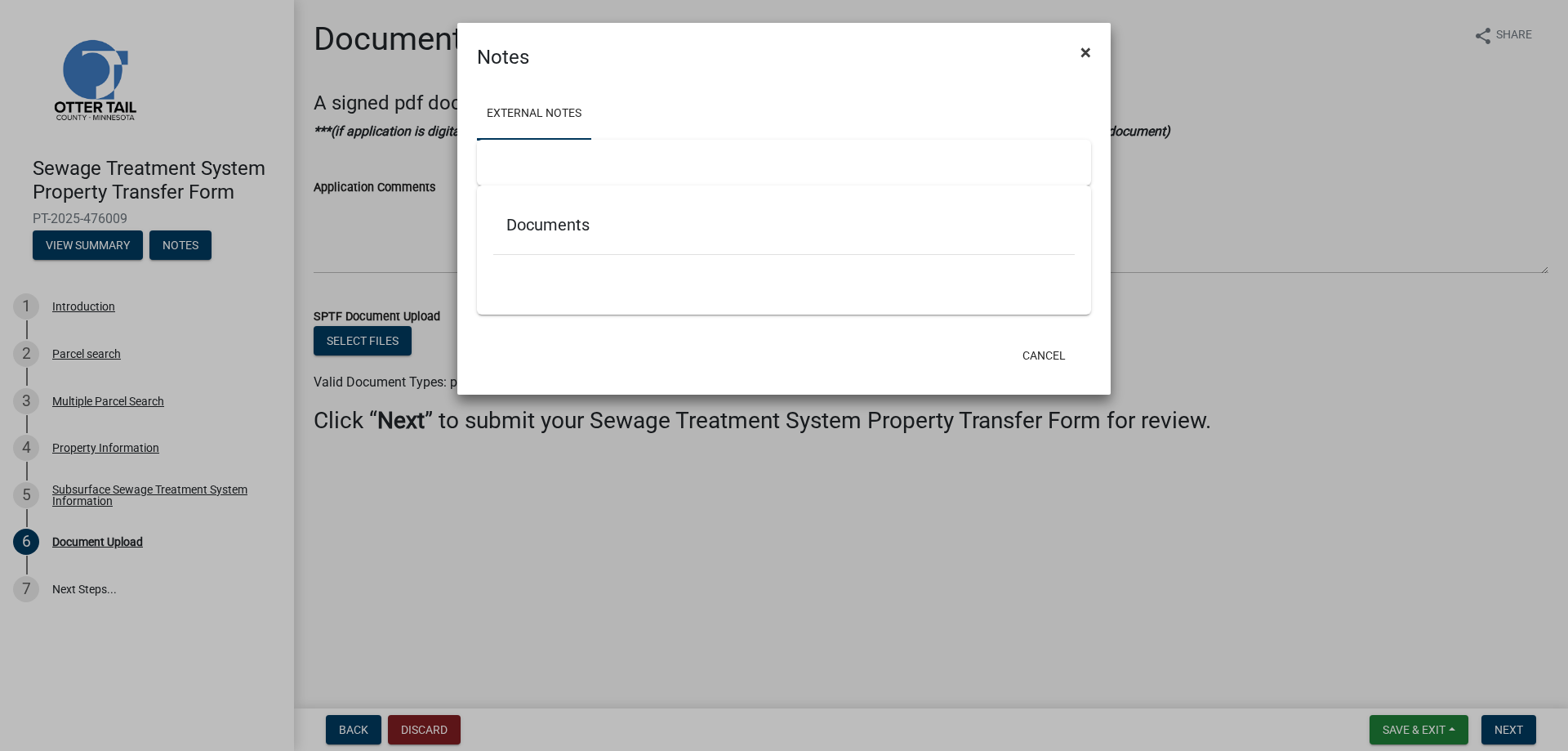
click at [1083, 53] on span "×" at bounding box center [1085, 52] width 11 height 23
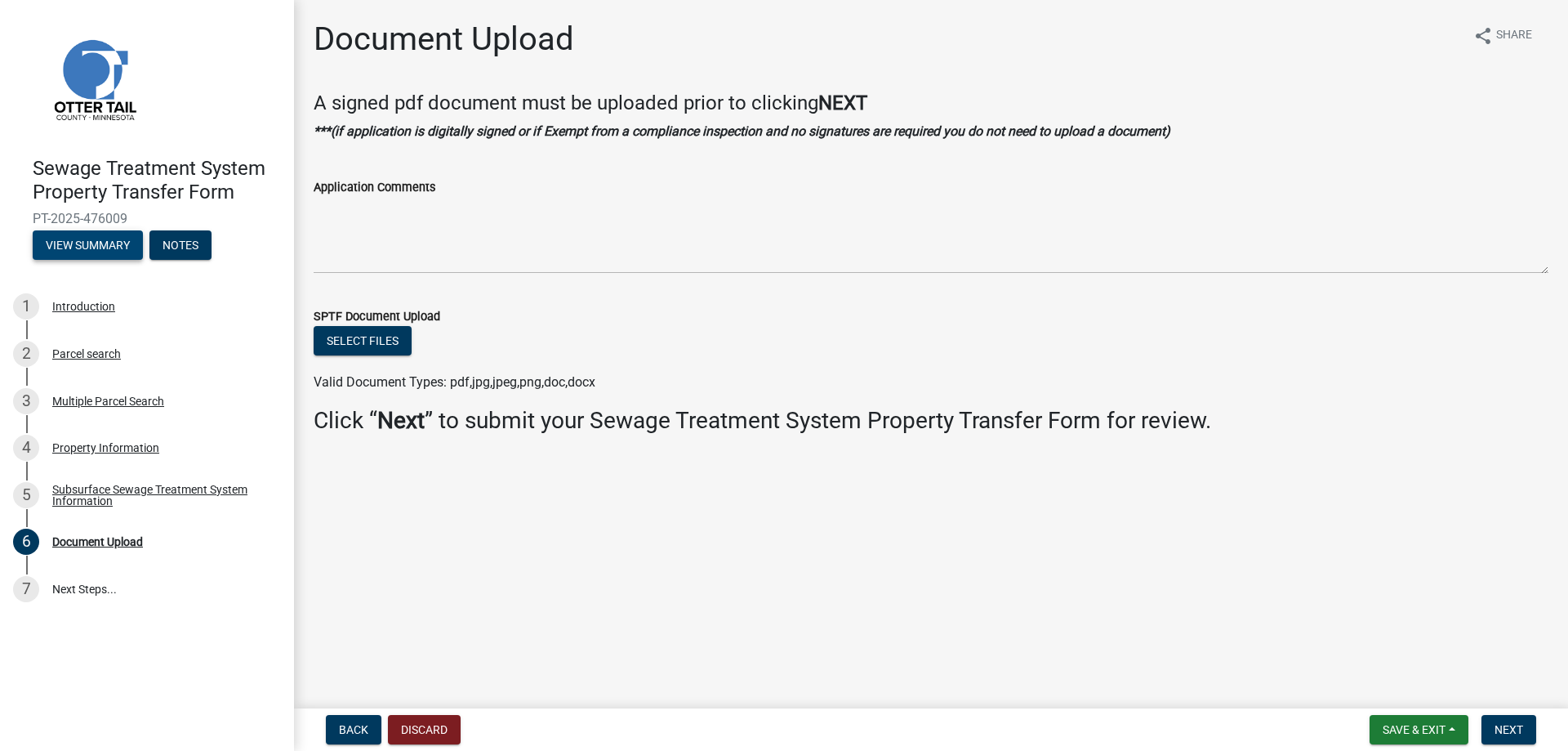
click at [93, 242] on button "View Summary" at bounding box center [88, 246] width 110 height 30
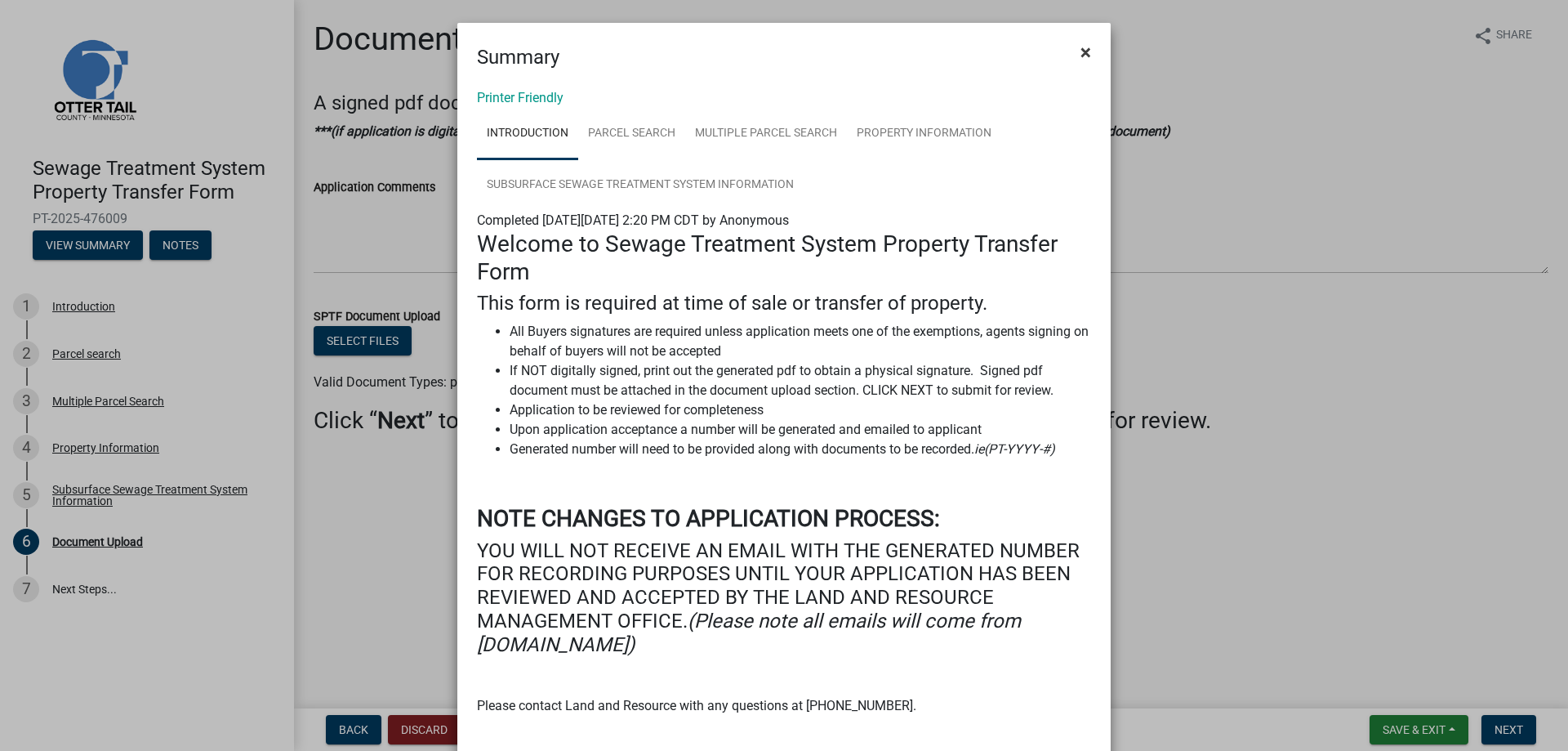
click at [1080, 51] on span "×" at bounding box center [1085, 52] width 11 height 23
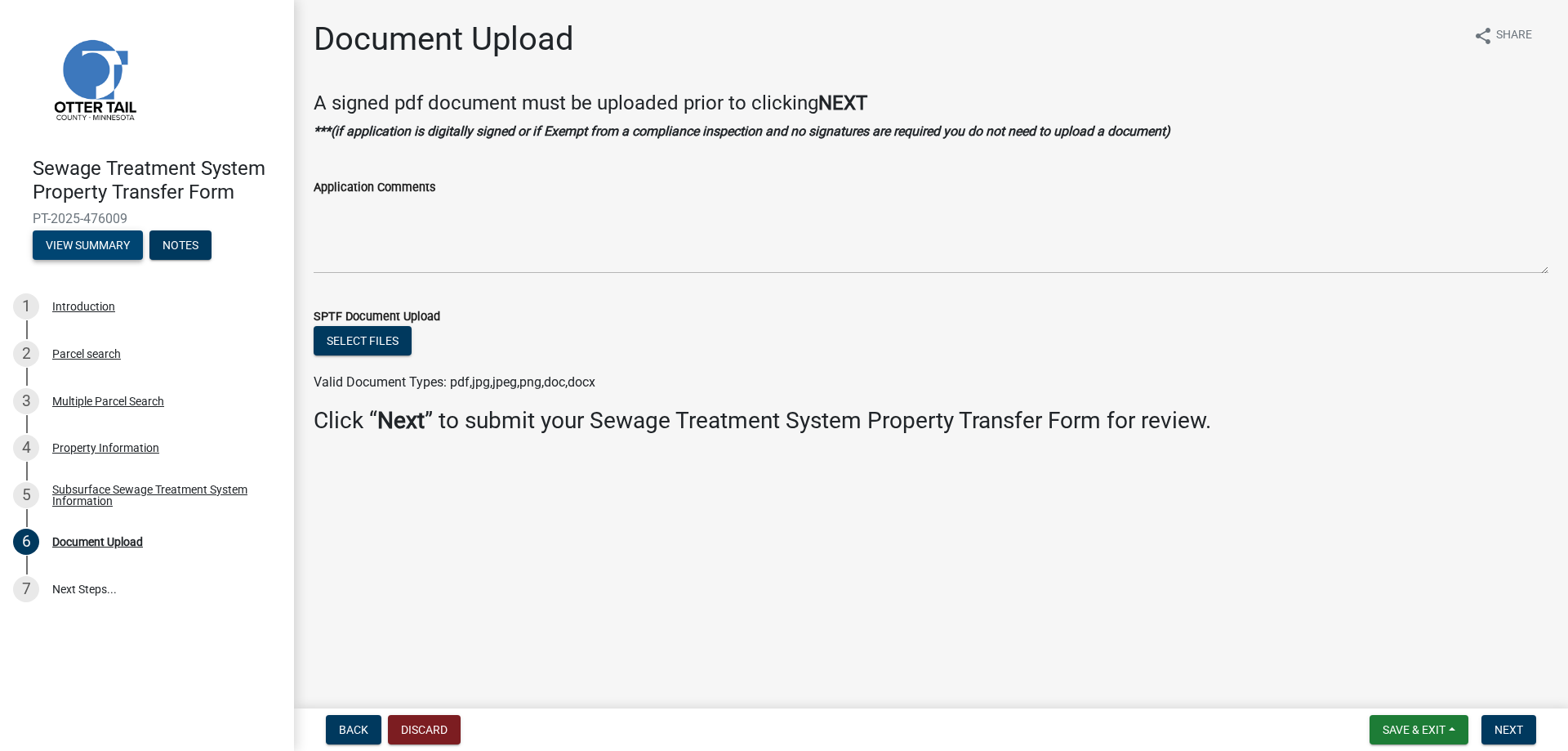
click at [83, 241] on button "View Summary" at bounding box center [88, 246] width 110 height 30
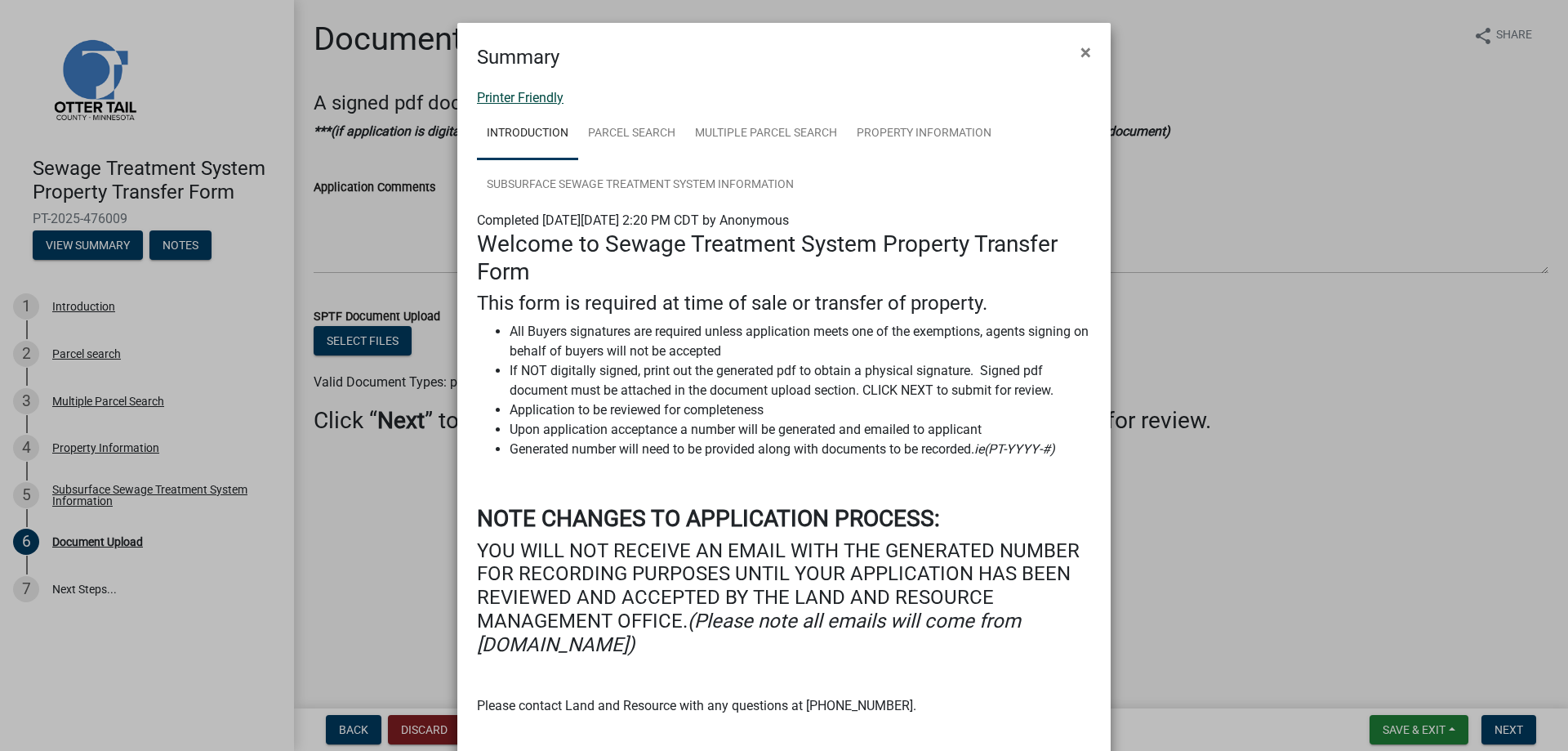
click at [531, 97] on link "Printer Friendly" at bounding box center [519, 97] width 87 height 16
click at [1080, 53] on span "×" at bounding box center [1085, 52] width 11 height 23
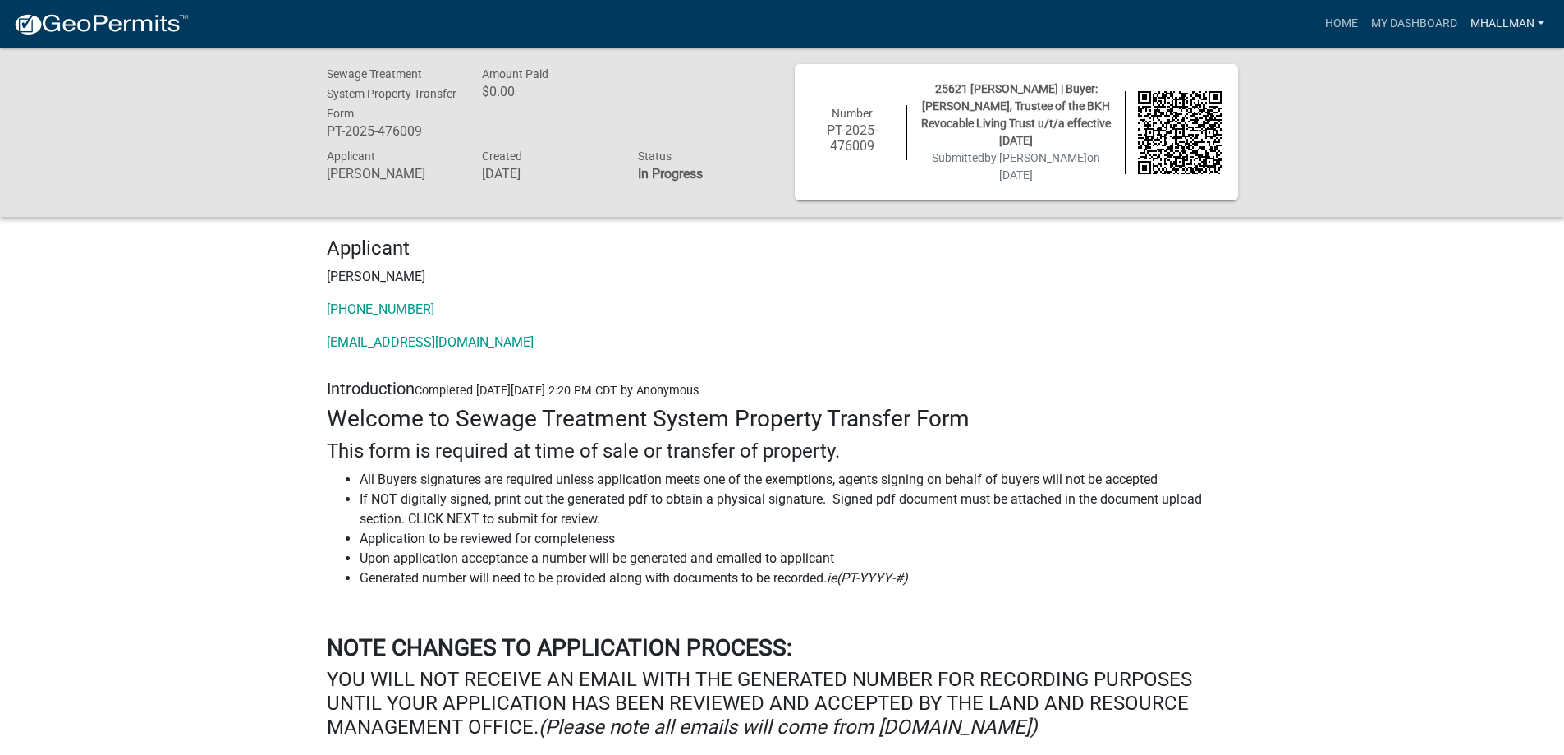
click at [1540, 22] on link "mhallman" at bounding box center [1507, 23] width 87 height 31
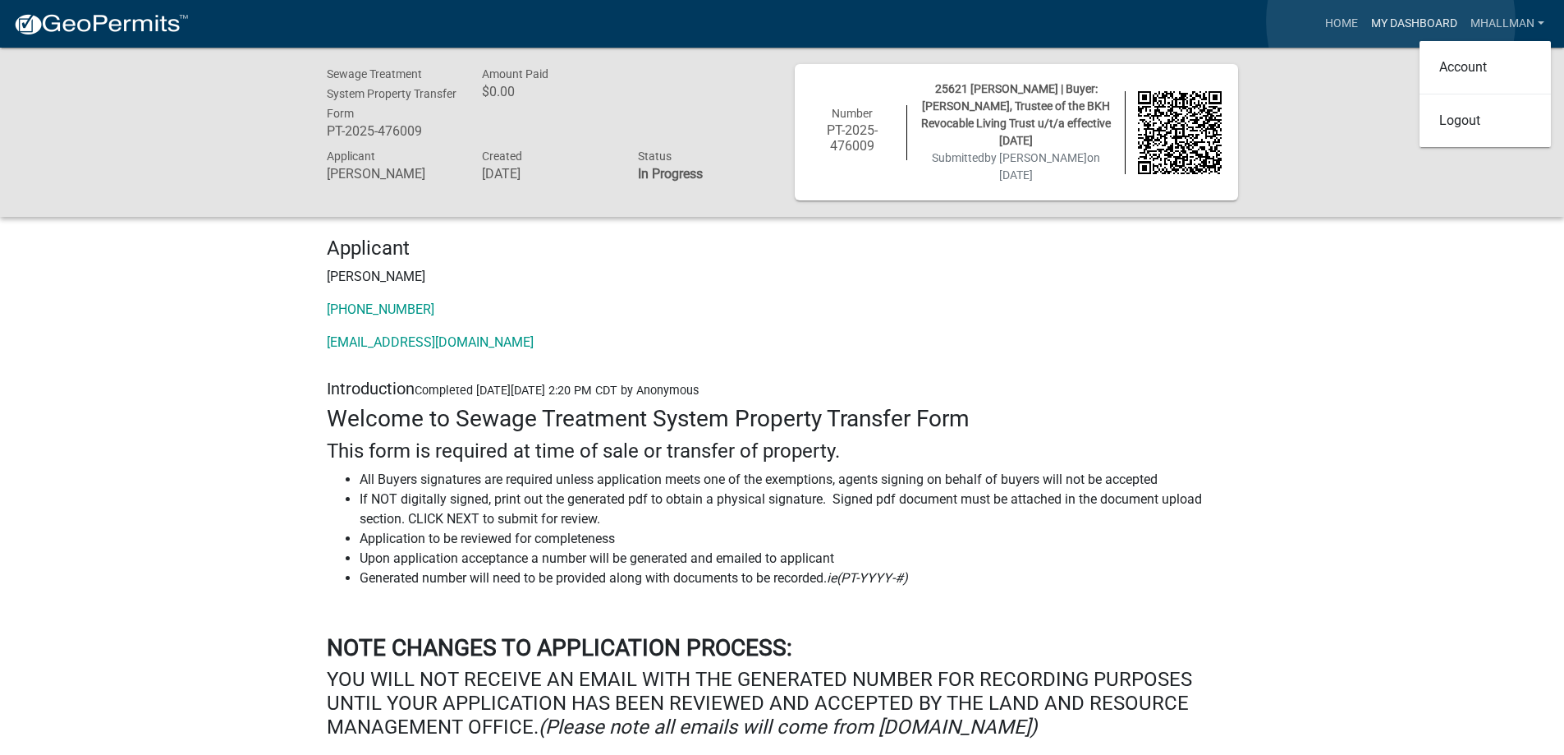
click at [1391, 21] on link "My Dashboard" at bounding box center [1414, 23] width 99 height 31
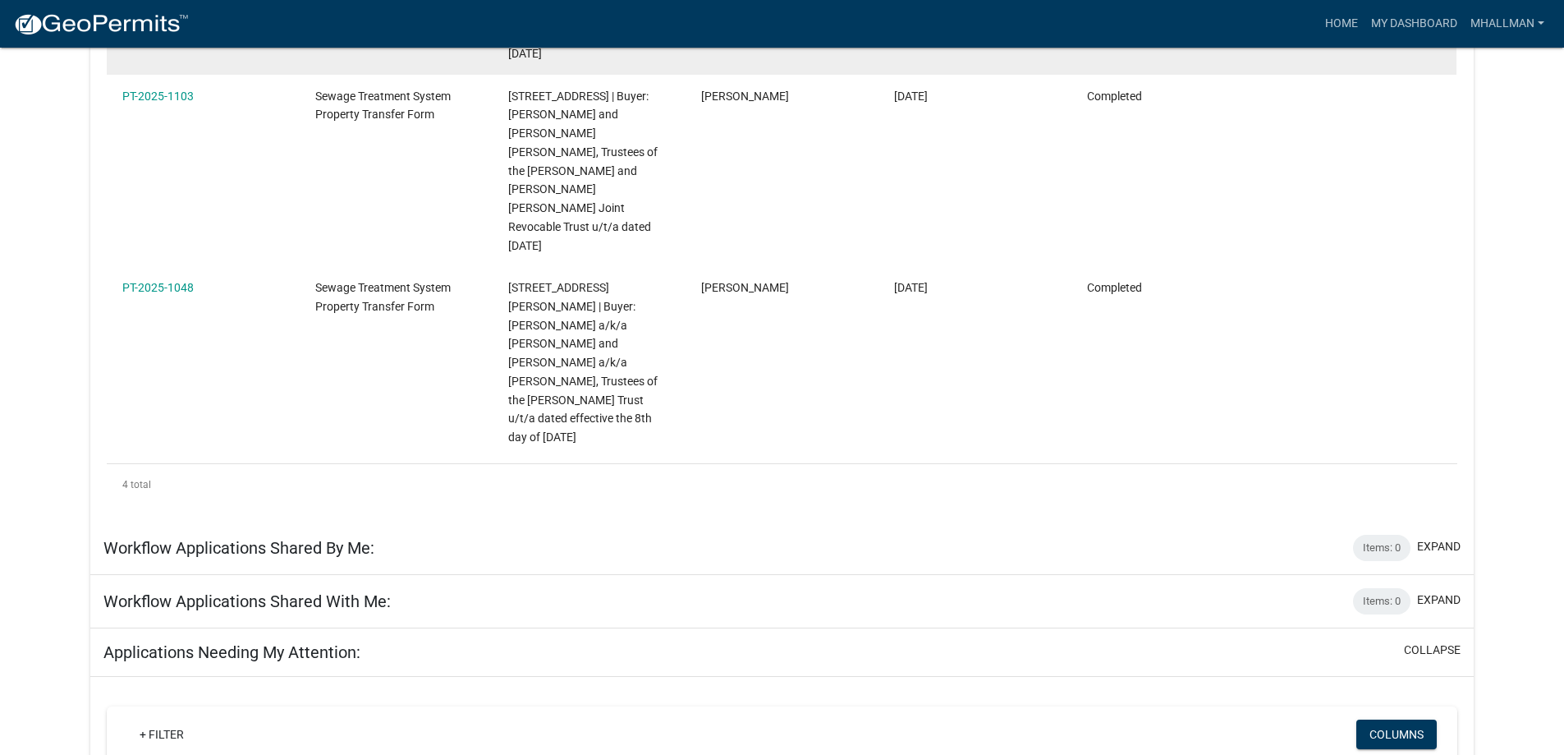
scroll to position [896, 0]
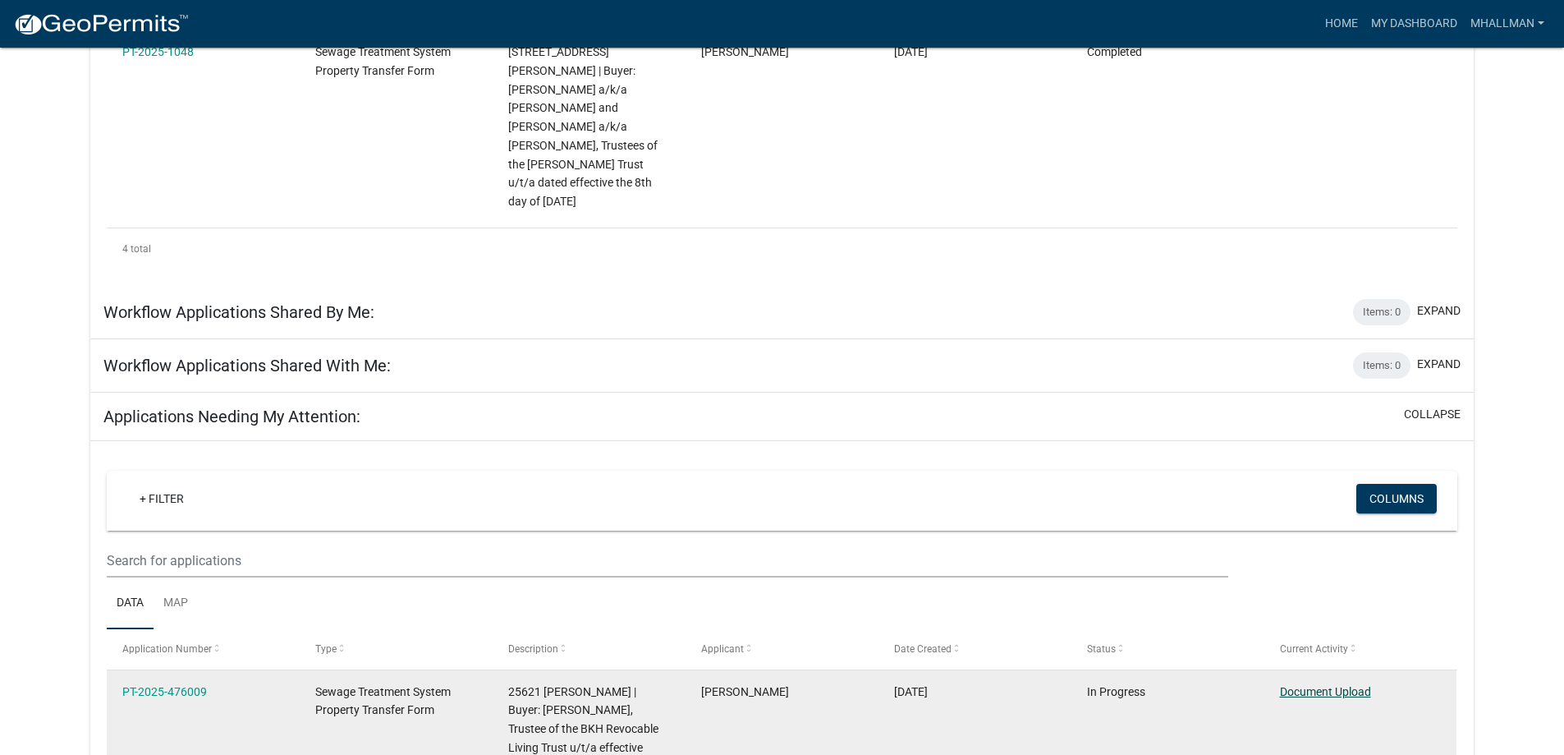
click at [1299, 685] on link "Document Upload" at bounding box center [1325, 691] width 91 height 13
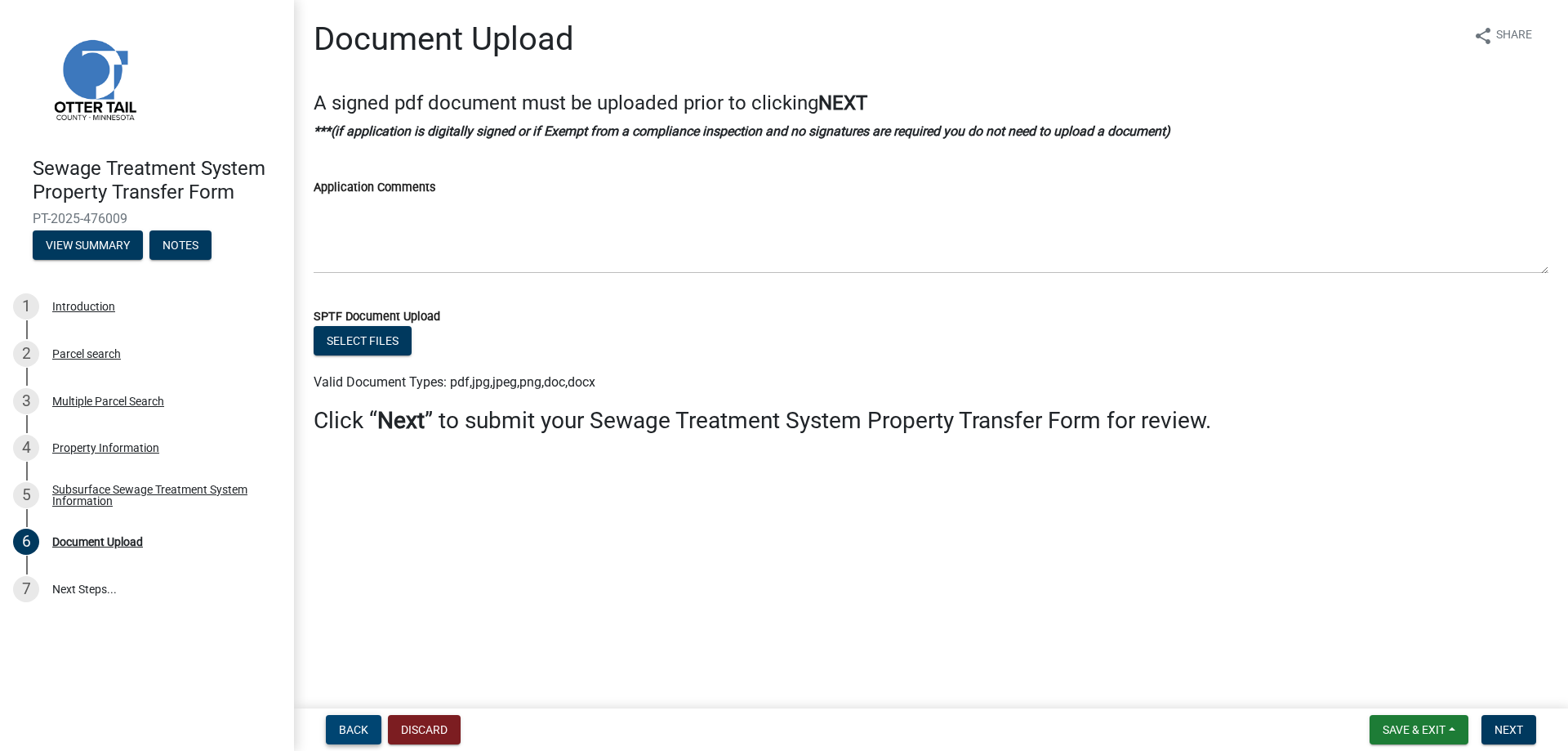
click at [357, 730] on span "Back" at bounding box center [354, 729] width 30 height 13
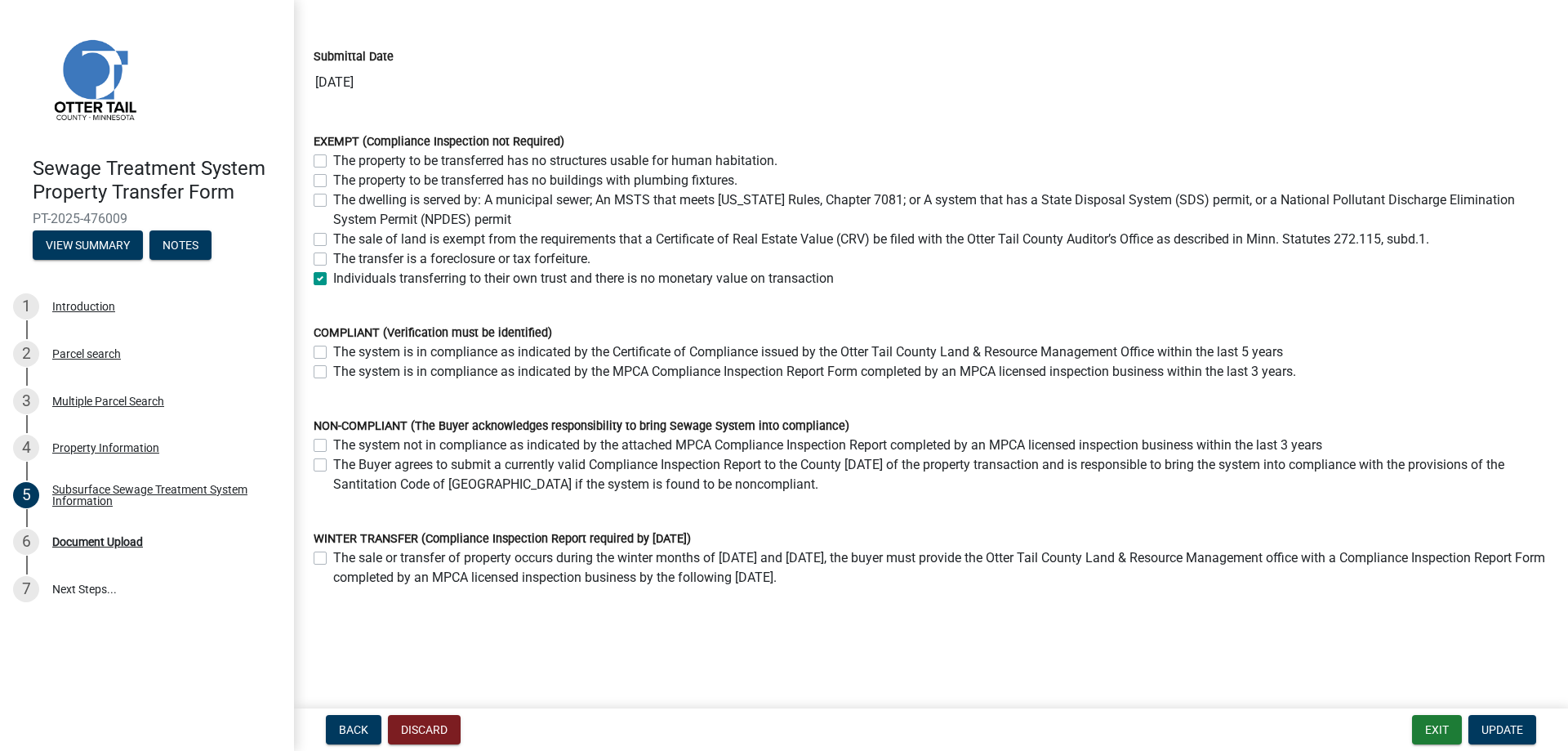
scroll to position [110, 0]
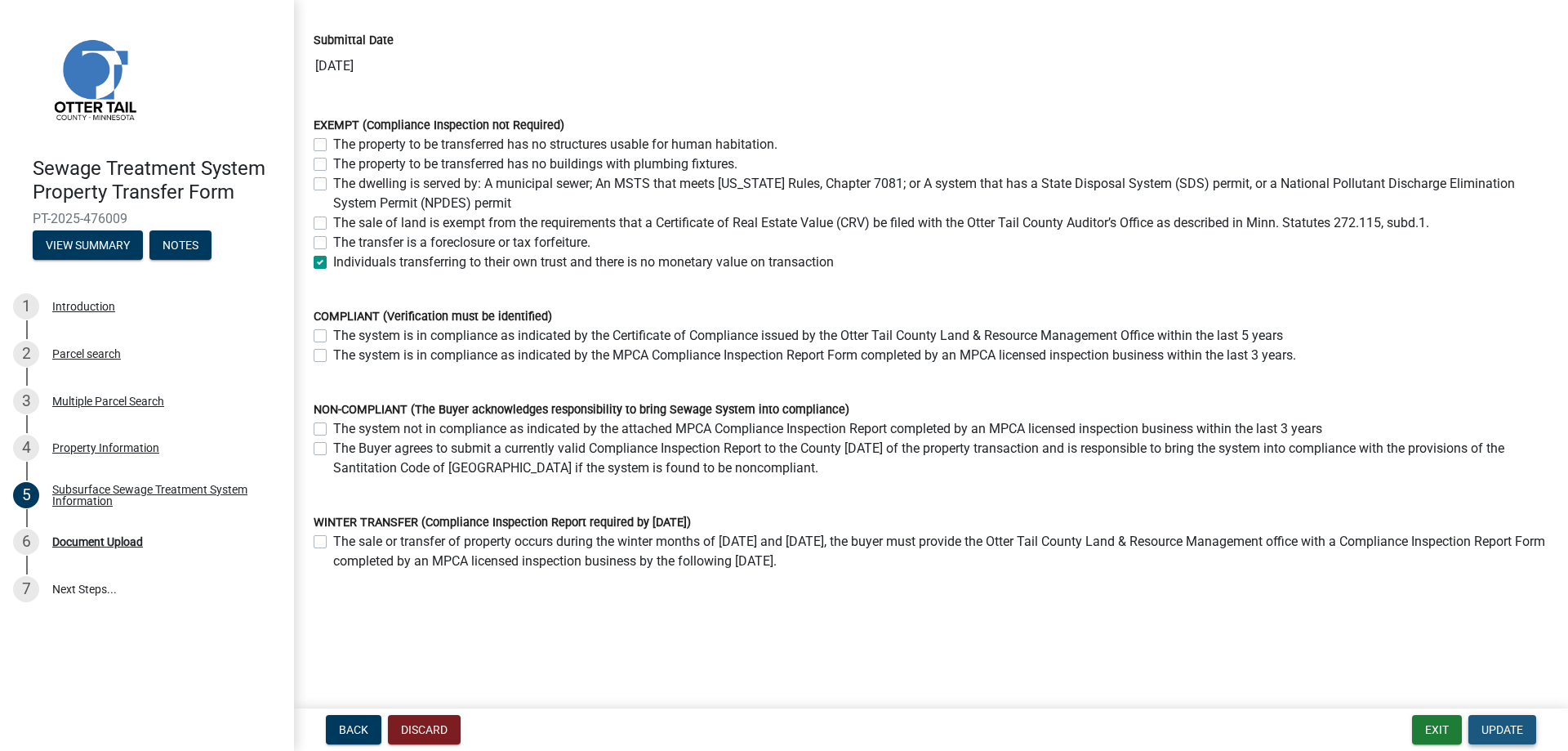
click at [1509, 726] on span "Update" at bounding box center [1502, 729] width 42 height 13
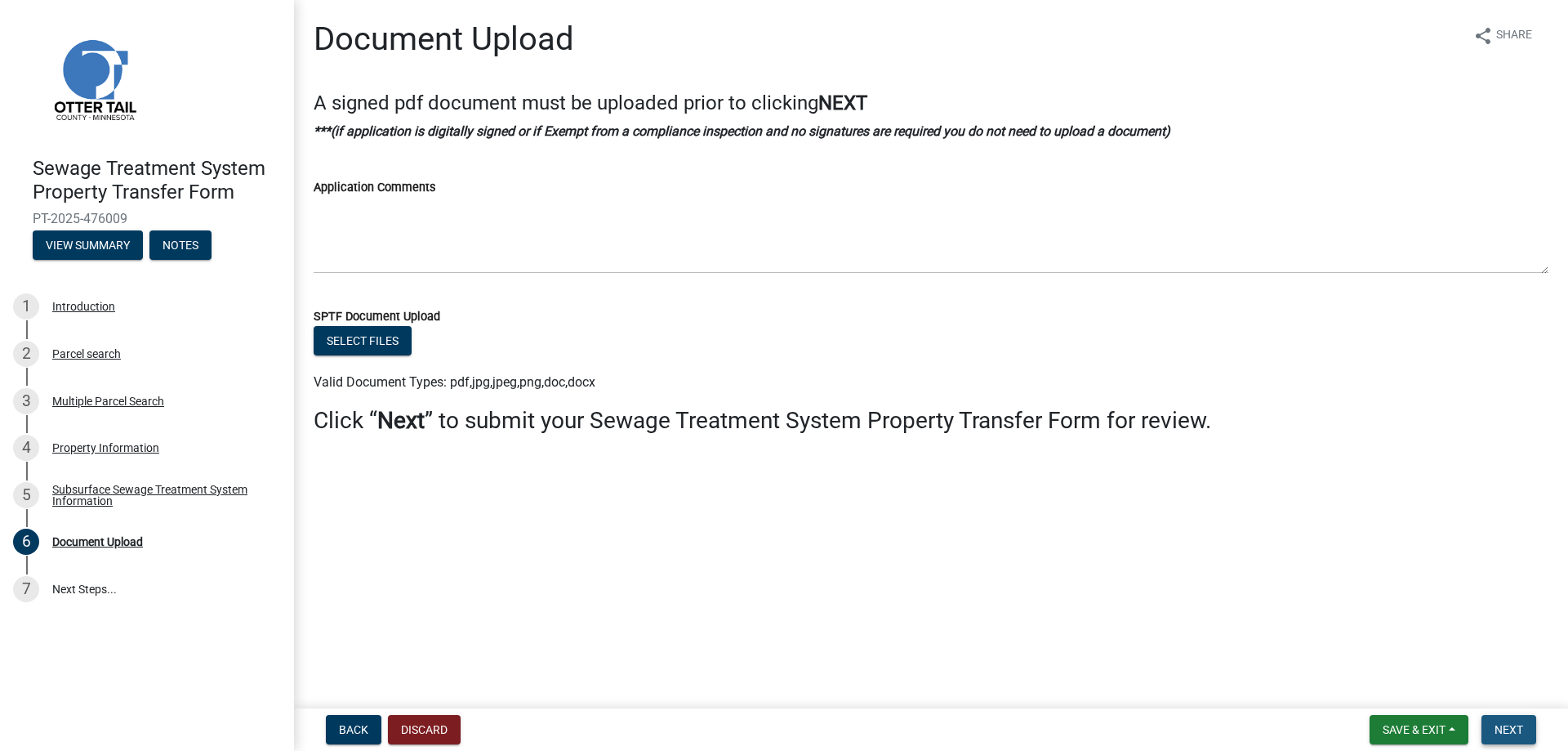
click at [1503, 727] on span "Next" at bounding box center [1509, 729] width 29 height 13
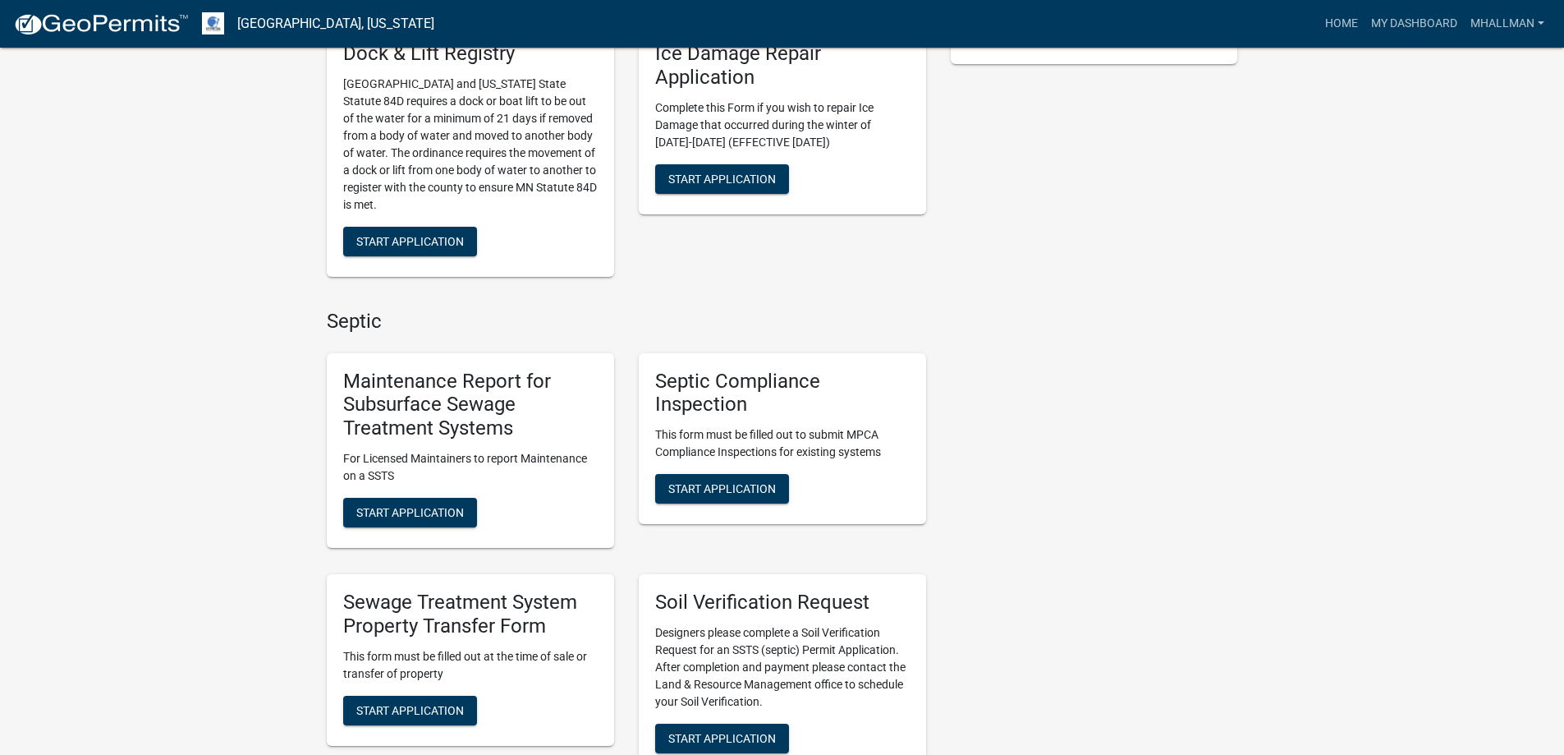
scroll to position [473, 0]
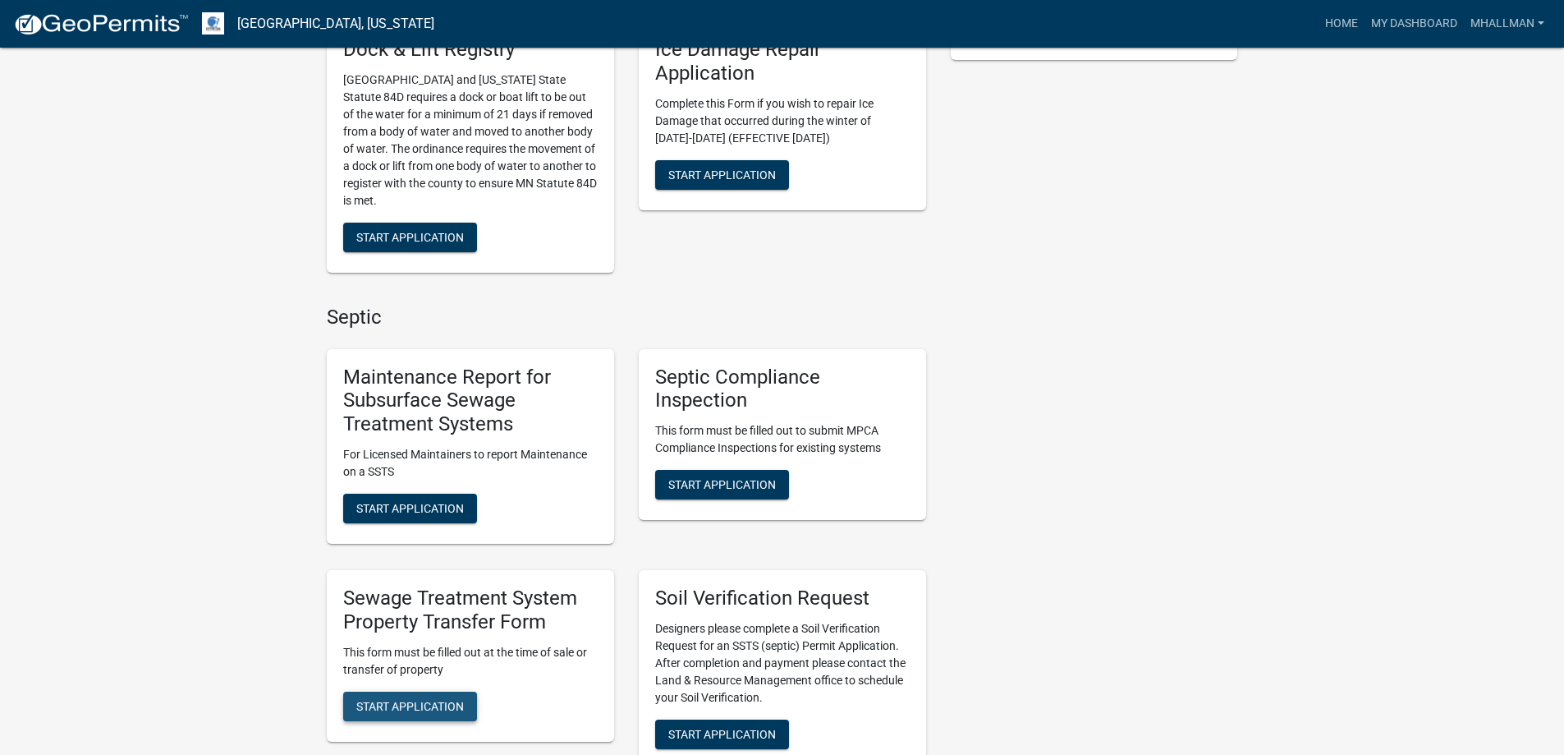
click at [410, 709] on span "Start Application" at bounding box center [410, 705] width 108 height 13
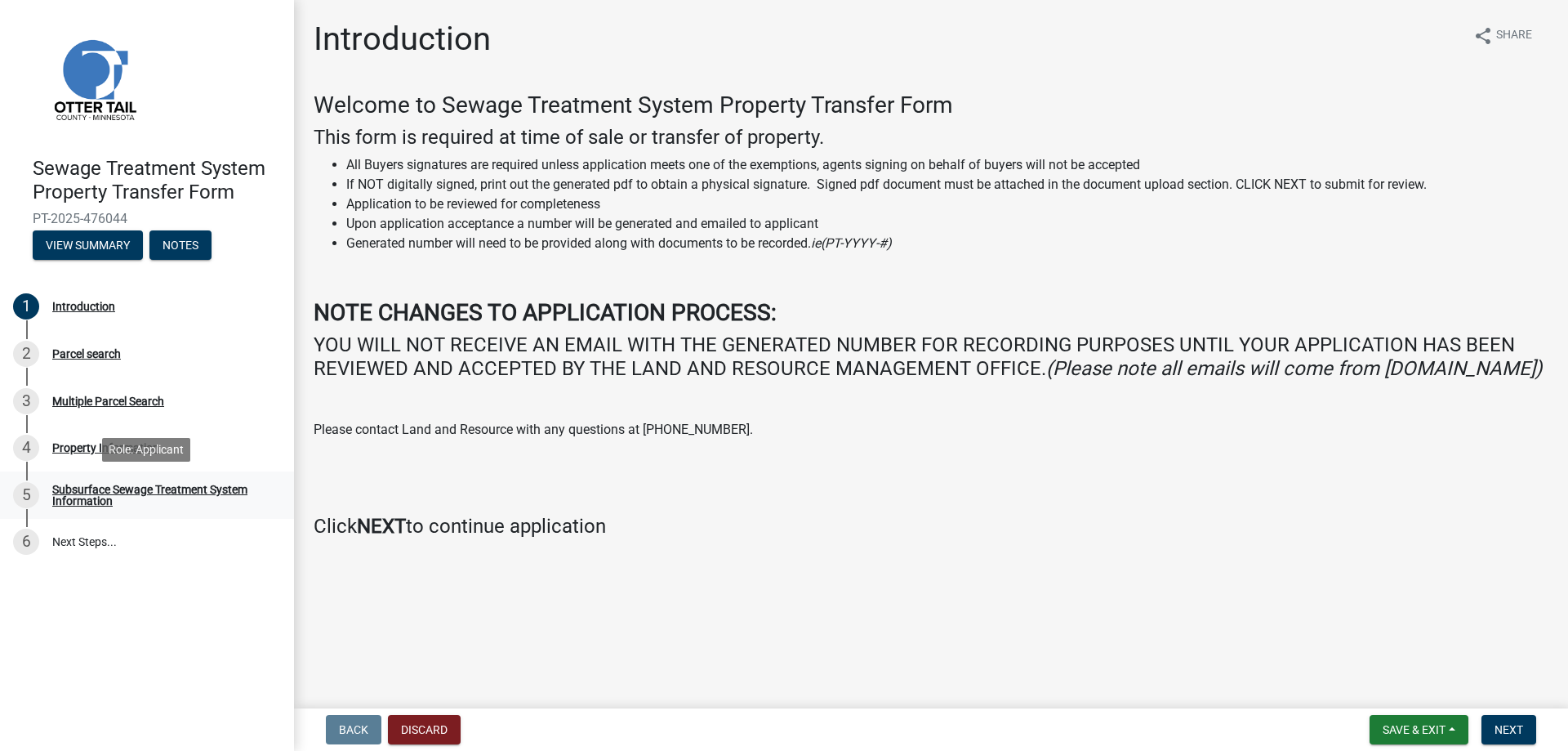
click at [75, 490] on div "Subsurface Sewage Treatment System Information" at bounding box center [160, 494] width 216 height 23
